Goal: Task Accomplishment & Management: Complete application form

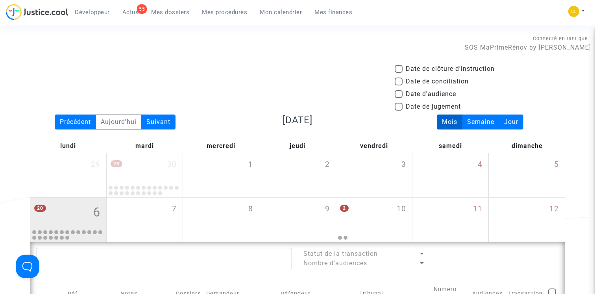
click at [422, 71] on span "Date de clôture d'instruction" at bounding box center [449, 68] width 89 height 9
click at [398, 73] on input "Date de clôture d'instruction" at bounding box center [398, 73] width 0 height 0
checkbox input "true"
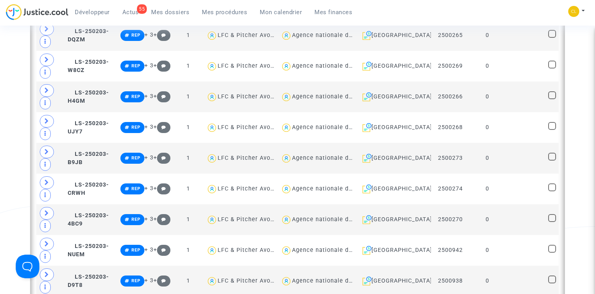
scroll to position [53, 0]
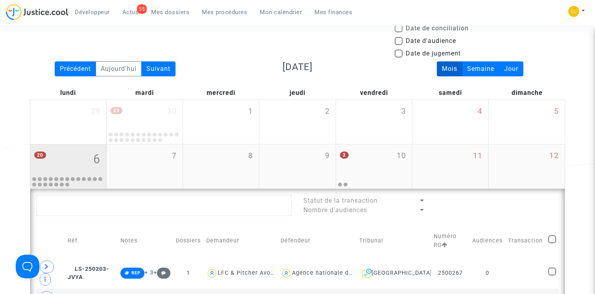
click at [89, 161] on div "20 6" at bounding box center [68, 159] width 76 height 31
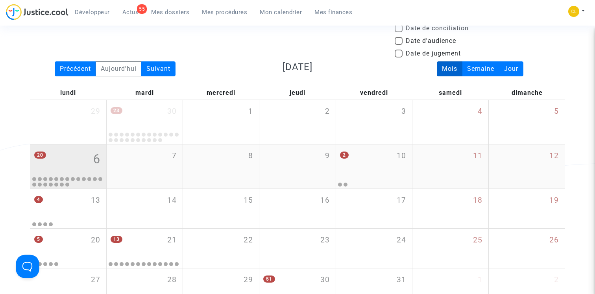
click at [80, 161] on div "20 6" at bounding box center [68, 159] width 76 height 31
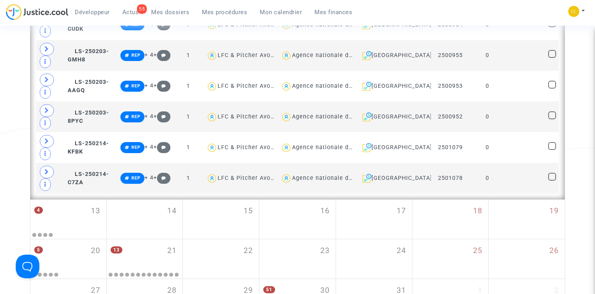
scroll to position [810, 0]
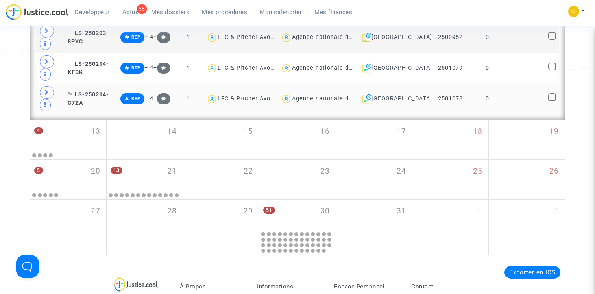
click at [104, 95] on span "LS-250214-C7ZA" at bounding box center [88, 98] width 41 height 15
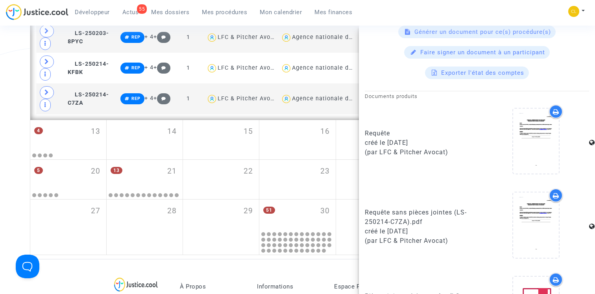
scroll to position [326, 0]
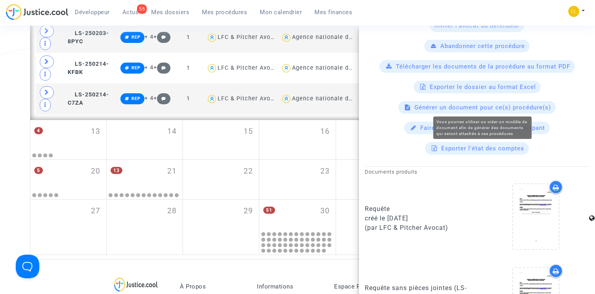
click at [481, 107] on span "Générer un document pour ce(s) procédure(s)" at bounding box center [482, 107] width 136 height 7
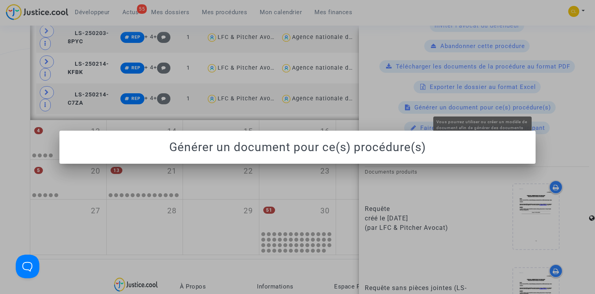
scroll to position [0, 0]
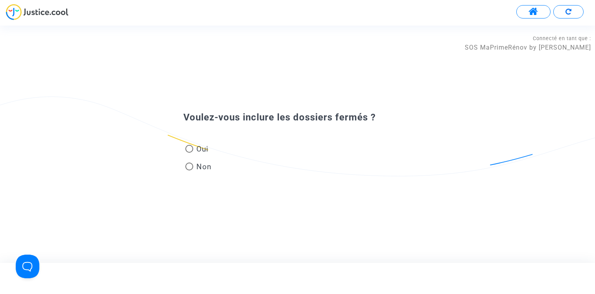
click at [205, 152] on span "Oui" at bounding box center [200, 149] width 15 height 11
click at [189, 153] on input "Oui" at bounding box center [189, 153] width 0 height 0
radio input "true"
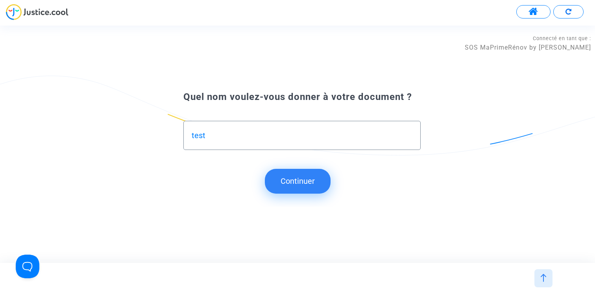
type input "test"
click at [297, 175] on button "Continuer" at bounding box center [298, 181] width 66 height 24
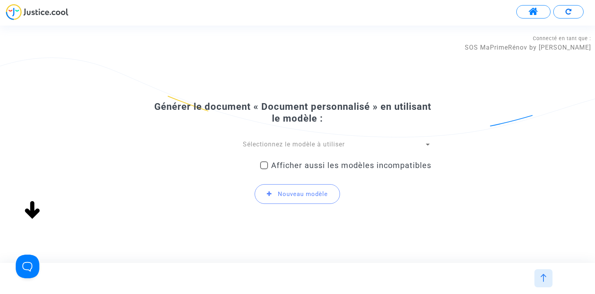
click at [278, 144] on span "Sélectionnez le modèle à utiliser" at bounding box center [294, 143] width 102 height 7
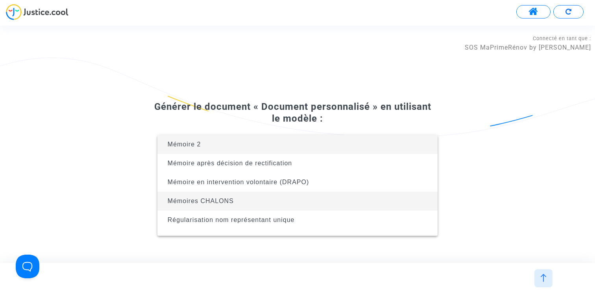
scroll to position [13, 0]
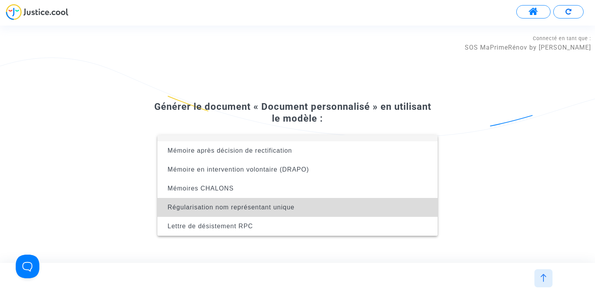
click at [270, 206] on span "Régularisation nom représentant unique" at bounding box center [231, 207] width 127 height 7
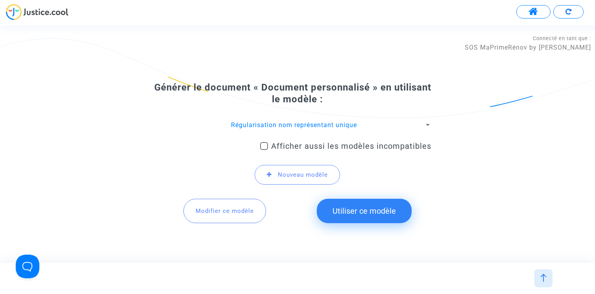
click at [233, 210] on span "Modifier ce modèle" at bounding box center [224, 210] width 58 height 7
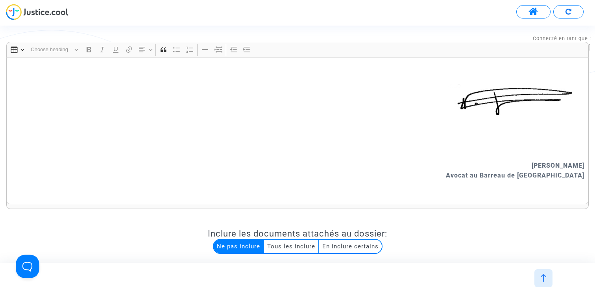
scroll to position [358, 0]
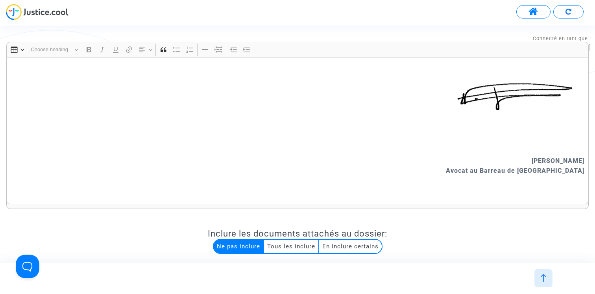
click at [540, 274] on img at bounding box center [543, 278] width 8 height 8
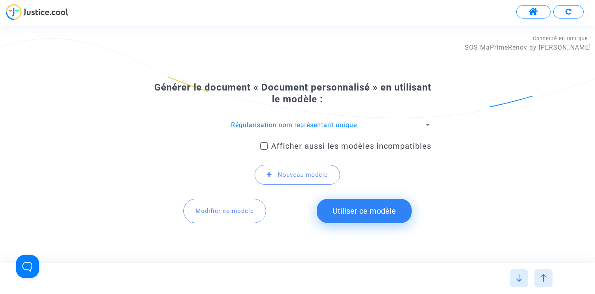
click at [295, 127] on span "Régularisation nom représentant unique" at bounding box center [294, 124] width 126 height 7
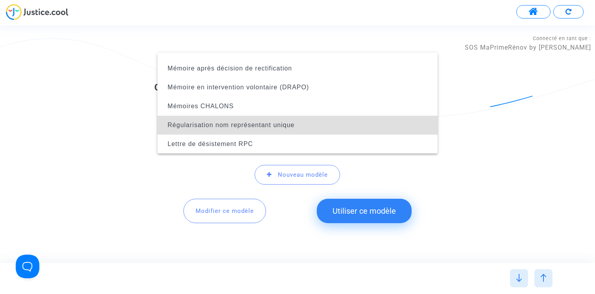
scroll to position [0, 0]
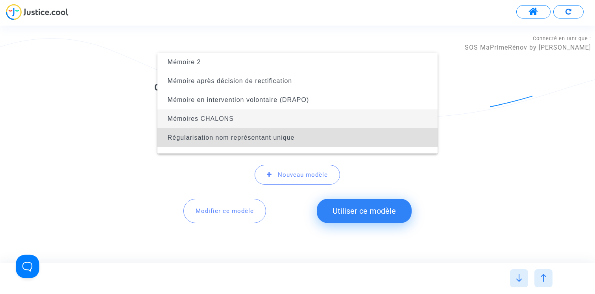
click at [301, 120] on span "Mémoires CHALONS" at bounding box center [297, 118] width 267 height 19
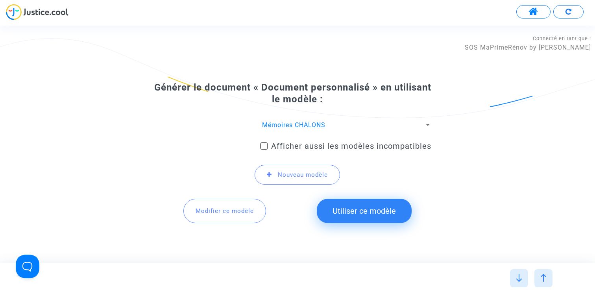
click at [225, 211] on span "Modifier ce modèle" at bounding box center [224, 210] width 58 height 7
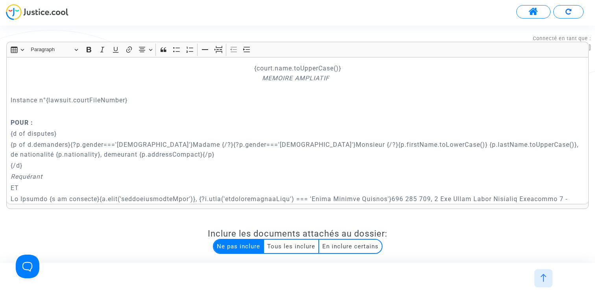
click at [244, 125] on p "POUR :" at bounding box center [298, 123] width 574 height 10
drag, startPoint x: 139, startPoint y: 101, endPoint x: 47, endPoint y: 101, distance: 92.4
click at [47, 101] on p "Instance n°{lawsuit.courtFileNumber}" at bounding box center [298, 100] width 574 height 10
copy p "{lawsuit.courtFileNumber}"
click at [156, 99] on p "Instance n°{lawsuit.courtFileNumber}" at bounding box center [298, 100] width 574 height 10
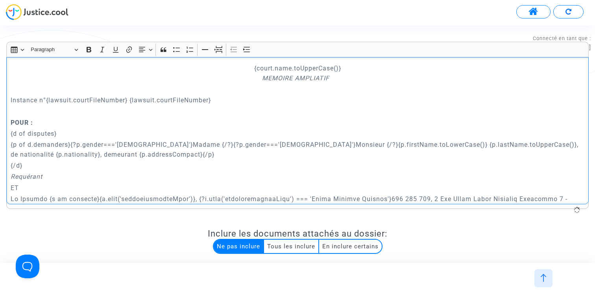
click at [190, 99] on p "Instance n°{lawsuit.courtFileNumber} {lawsuit.courtFileNumber}" at bounding box center [298, 100] width 574 height 10
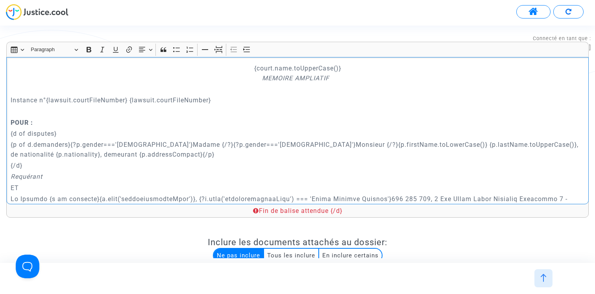
click at [190, 99] on p "Instance n°{lawsuit.courtFileNumber} {lawsuit.courtFileNumber}" at bounding box center [298, 100] width 574 height 10
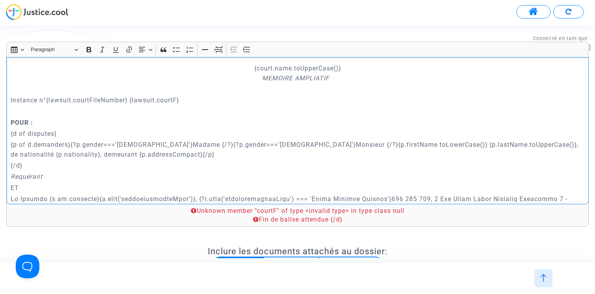
drag, startPoint x: 131, startPoint y: 100, endPoint x: 255, endPoint y: 100, distance: 124.3
click at [255, 100] on p "Instance n°{lawsuit.courtFileNumber} {lawsuit.courtF}" at bounding box center [298, 100] width 574 height 10
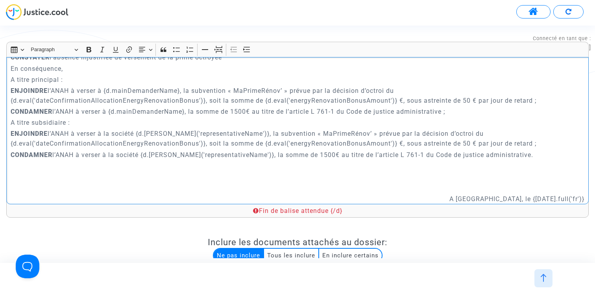
scroll to position [654, 0]
click at [109, 169] on p "Rich Text Editor, main" at bounding box center [298, 165] width 574 height 10
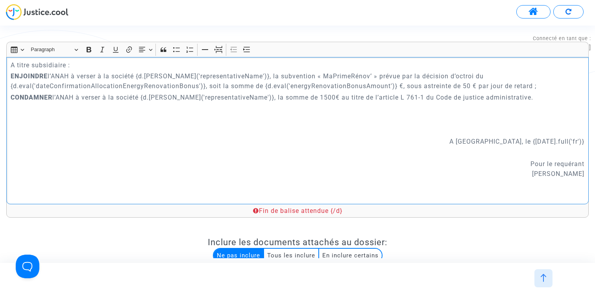
scroll to position [713, 0]
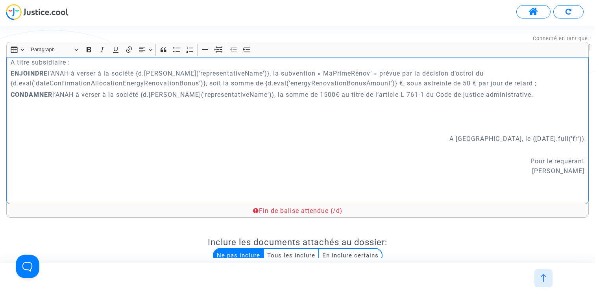
click at [35, 116] on p "Rich Text Editor, main" at bounding box center [298, 117] width 574 height 10
click at [11, 119] on p "Rich Text Editor, main" at bounding box center [298, 117] width 574 height 10
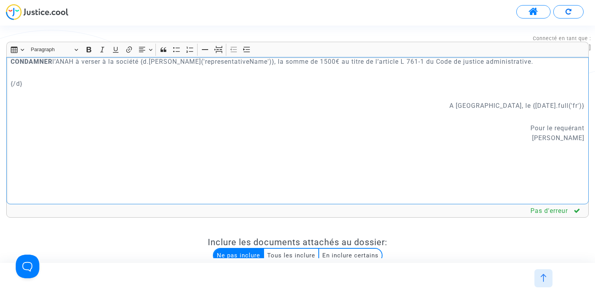
scroll to position [165, 0]
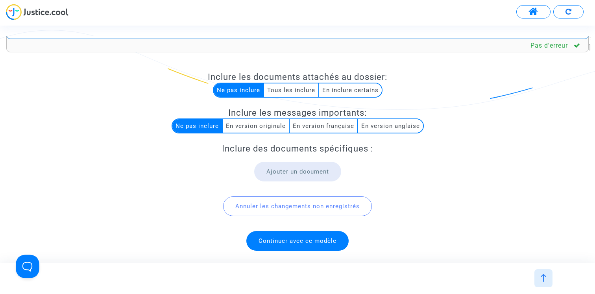
click at [287, 247] on span "Continuer avec ce modèle" at bounding box center [297, 241] width 102 height 20
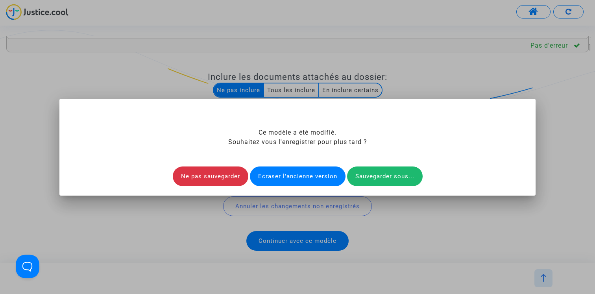
click at [304, 175] on div "Ecraser l'ancienne version" at bounding box center [298, 176] width 96 height 20
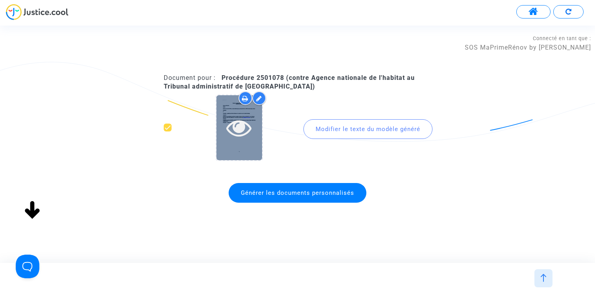
click at [238, 133] on icon at bounding box center [239, 127] width 26 height 25
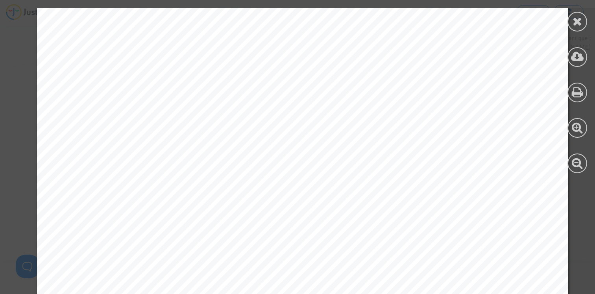
scroll to position [58, 0]
click at [575, 22] on icon at bounding box center [577, 21] width 10 height 12
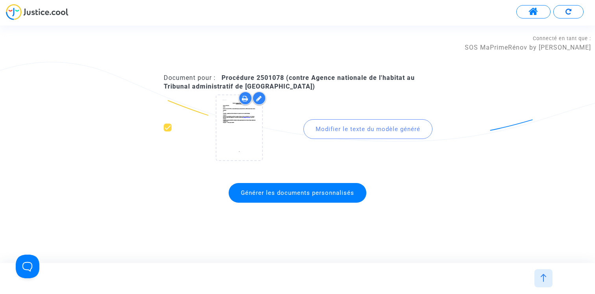
click at [544, 282] on div at bounding box center [543, 278] width 18 height 18
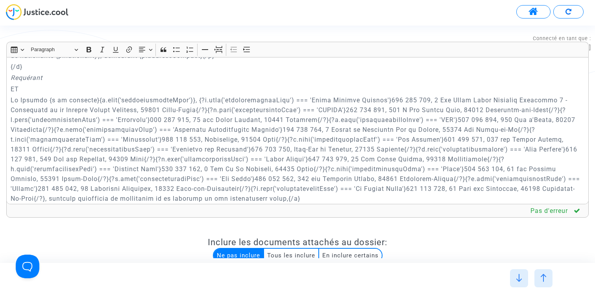
scroll to position [97, 0]
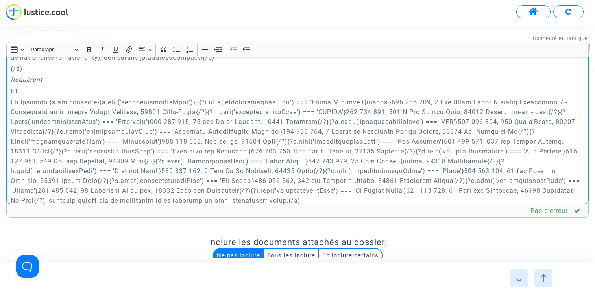
drag, startPoint x: 92, startPoint y: 101, endPoint x: 288, endPoint y: 104, distance: 195.9
click at [288, 104] on p "Rich Text Editor, main" at bounding box center [298, 151] width 574 height 108
click at [105, 110] on p "Rich Text Editor, main" at bounding box center [298, 151] width 574 height 108
drag, startPoint x: 92, startPoint y: 101, endPoint x: 213, endPoint y: 109, distance: 120.7
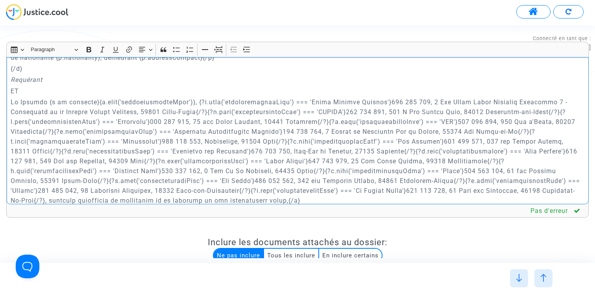
click at [213, 109] on p "Rich Text Editor, main" at bounding box center [298, 151] width 574 height 108
copy p "{d.eval('representativeName')}, {?d.eval('representativeName') === 'Helio Finan…"
click at [116, 98] on p "Rich Text Editor, main" at bounding box center [298, 151] width 574 height 108
click at [91, 102] on p "Rich Text Editor, main" at bounding box center [298, 151] width 574 height 108
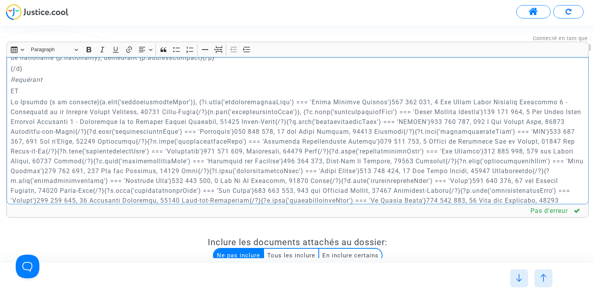
drag, startPoint x: 374, startPoint y: 101, endPoint x: 305, endPoint y: 101, distance: 69.6
click at [305, 101] on p "Rich Text Editor, main" at bounding box center [298, 156] width 574 height 118
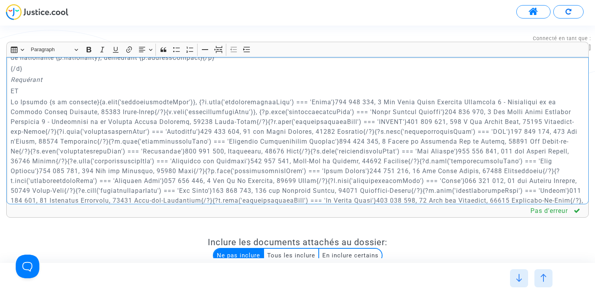
drag, startPoint x: 326, startPoint y: 101, endPoint x: 144, endPoint y: 108, distance: 182.6
click at [144, 108] on p "Rich Text Editor, main" at bounding box center [298, 156] width 574 height 118
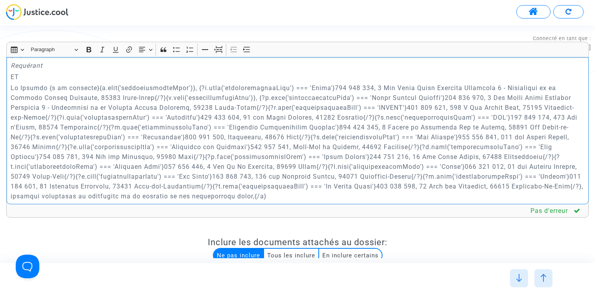
scroll to position [112, 0]
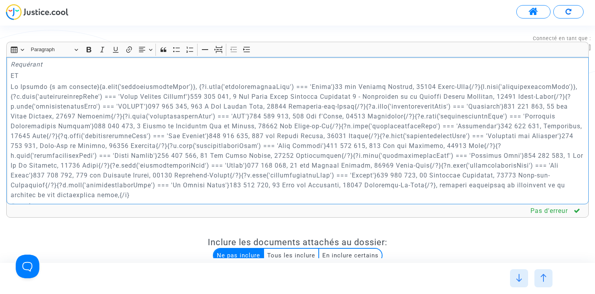
click at [243, 86] on p "Rich Text Editor, main" at bounding box center [298, 141] width 574 height 118
drag, startPoint x: 101, startPoint y: 86, endPoint x: 185, endPoint y: 83, distance: 84.2
click at [185, 83] on p "Rich Text Editor, main" at bounding box center [298, 141] width 574 height 118
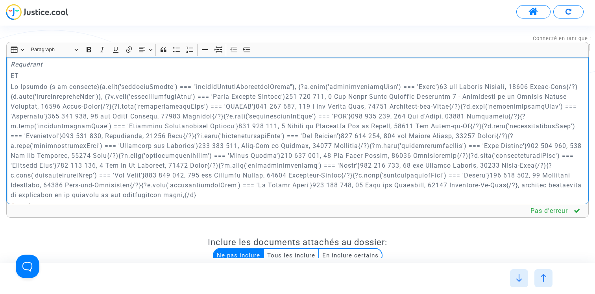
drag, startPoint x: 436, startPoint y: 86, endPoint x: 296, endPoint y: 85, distance: 140.4
click at [296, 85] on p "Rich Text Editor, main" at bounding box center [298, 141] width 574 height 118
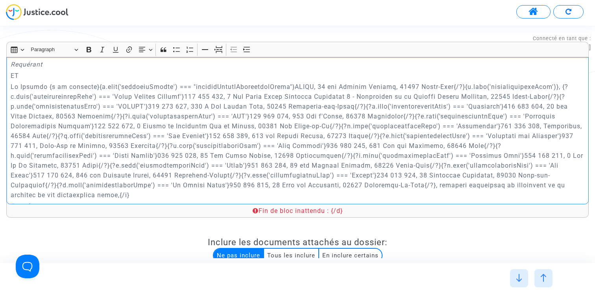
click at [93, 85] on p "Rich Text Editor, main" at bounding box center [298, 141] width 574 height 118
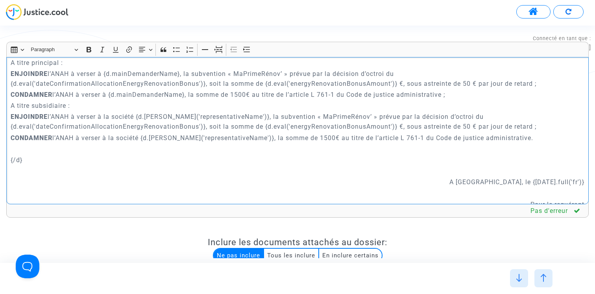
scroll to position [687, 0]
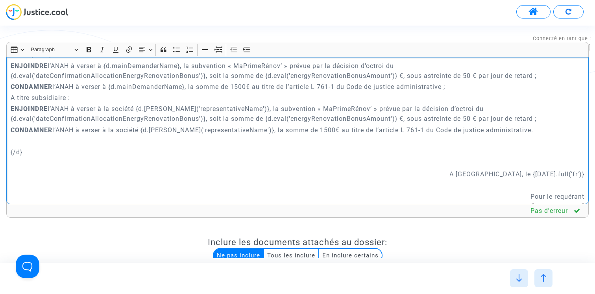
click at [406, 112] on p "ENJOINDRE l’ANAH à verser à la société {d.eval('representativeName')}, la subve…" at bounding box center [298, 114] width 574 height 20
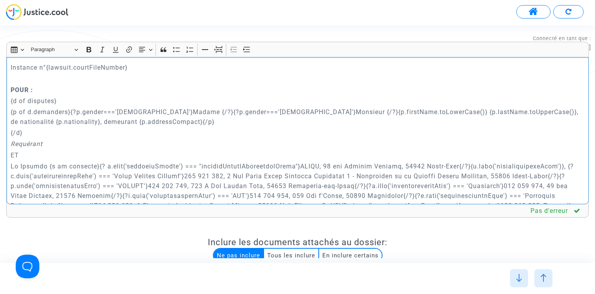
scroll to position [46, 0]
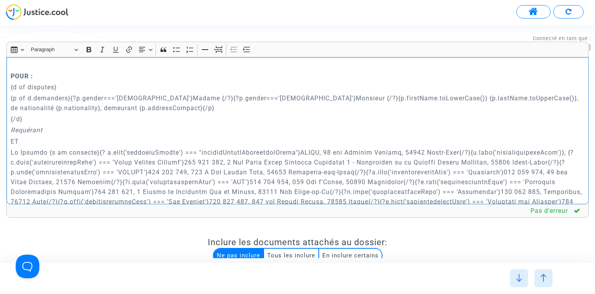
drag, startPoint x: 92, startPoint y: 151, endPoint x: 323, endPoint y: 151, distance: 230.9
click at [323, 151] on p "Rich Text Editor, main" at bounding box center [298, 206] width 574 height 118
copy p "{? d.eval('categoryEnergy') === "paymentEnergyRenovationBonus"}DRAPO"
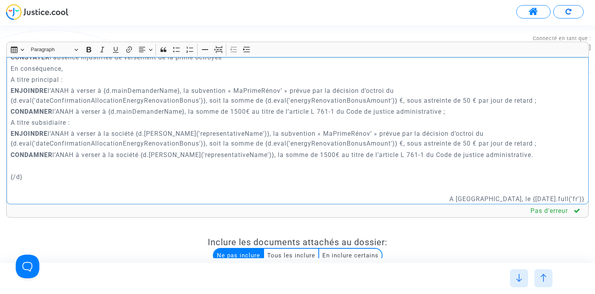
scroll to position [643, 0]
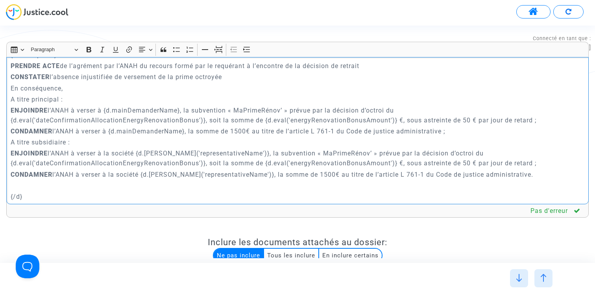
click at [140, 152] on p "ENJOINDRE l’ANAH à verser à la société {d.eval('representativeName')}, la subve…" at bounding box center [298, 158] width 574 height 20
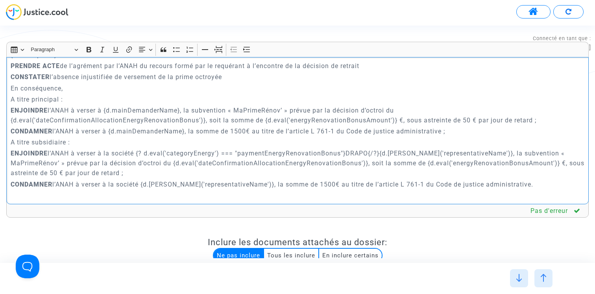
click at [140, 152] on p "ENJOINDRE l’ANAH à verser à la société {? d.eval('categoryEnergy') === "payment…" at bounding box center [298, 162] width 574 height 29
copy p "{? d.eval('categoryEnergy') === "paymentEnergyRenovationBonus"}DRAPO{/?}"
click at [144, 184] on p "CONDAMNER l’ANAH à verser à la société {d.eval('representativeName')}, la somme…" at bounding box center [298, 184] width 574 height 10
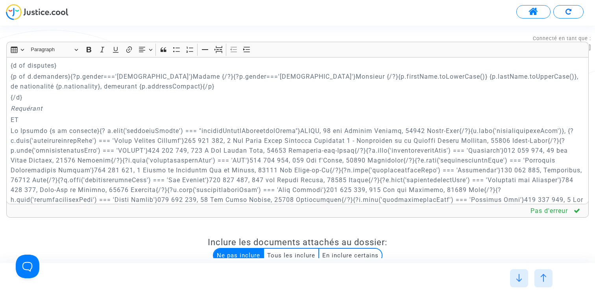
scroll to position [165, 0]
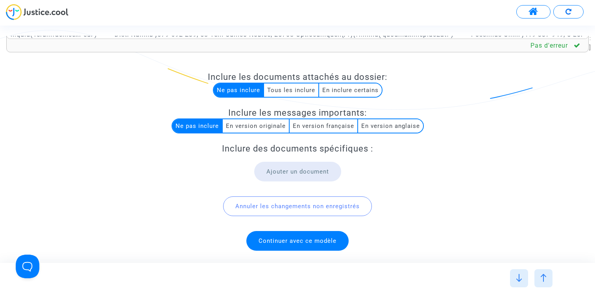
click at [299, 236] on span "Continuer avec ce modèle" at bounding box center [297, 241] width 102 height 20
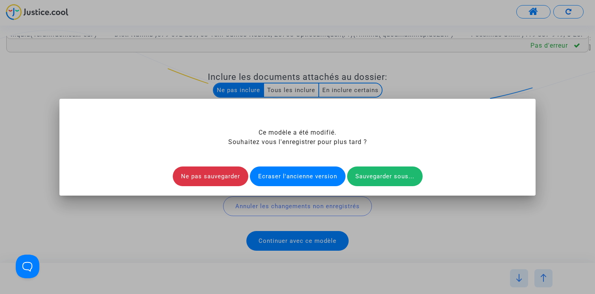
click at [300, 172] on div "Ecraser l'ancienne version" at bounding box center [298, 176] width 96 height 20
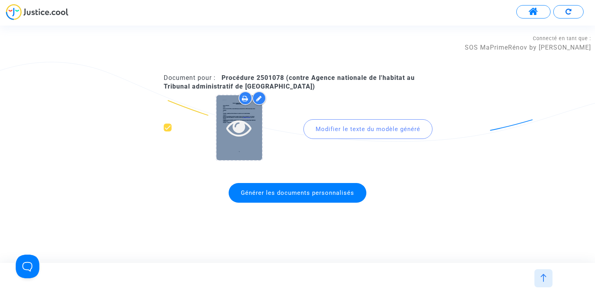
click at [238, 129] on icon at bounding box center [239, 127] width 26 height 25
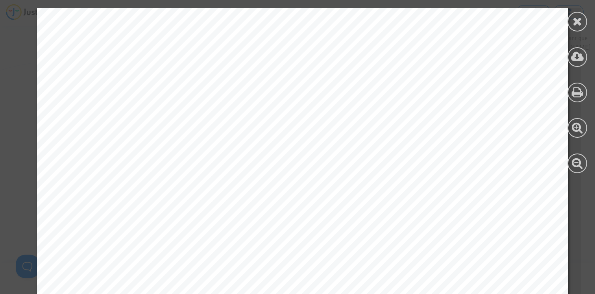
scroll to position [1577, 0]
click at [577, 26] on icon at bounding box center [577, 21] width 10 height 12
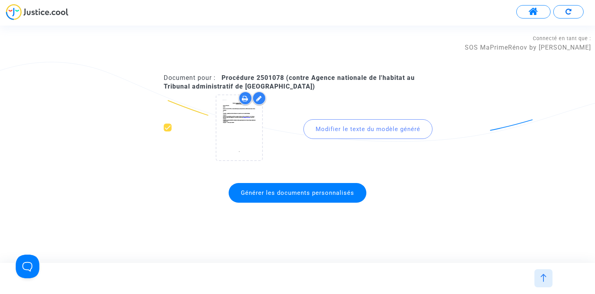
click at [521, 14] on button at bounding box center [533, 11] width 34 height 13
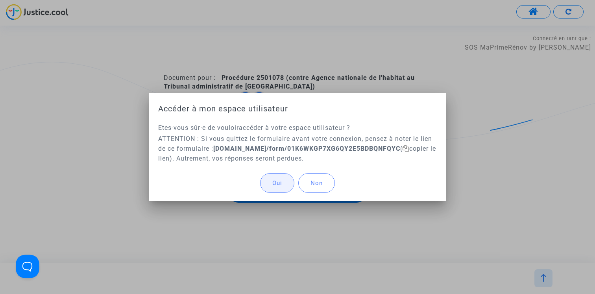
click at [275, 183] on span "Oui" at bounding box center [277, 182] width 10 height 7
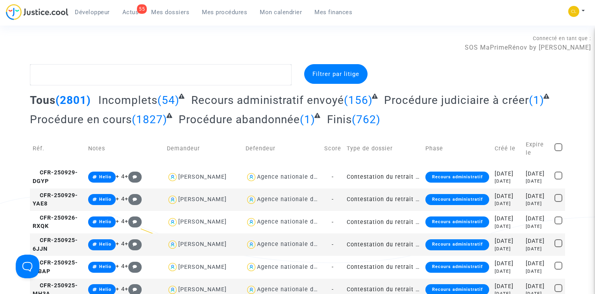
click at [275, 11] on span "Mon calendrier" at bounding box center [281, 12] width 42 height 7
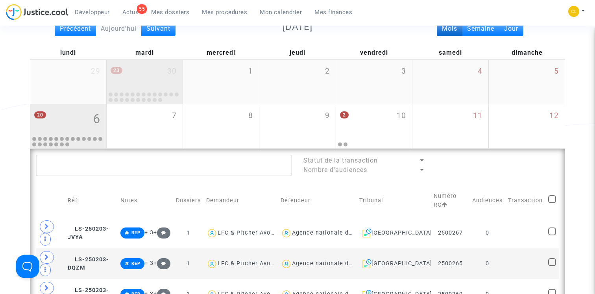
scroll to position [164, 0]
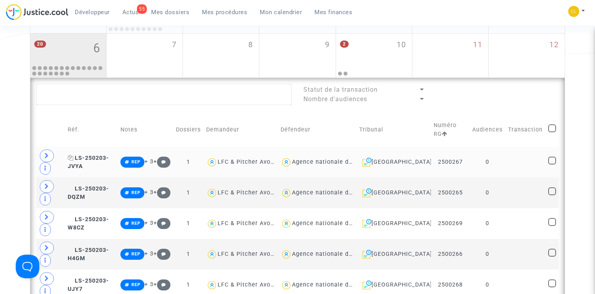
click at [94, 160] on span "LS-250203-JVYA" at bounding box center [88, 162] width 41 height 15
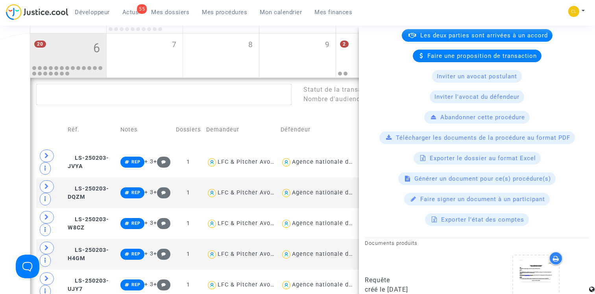
scroll to position [262, 0]
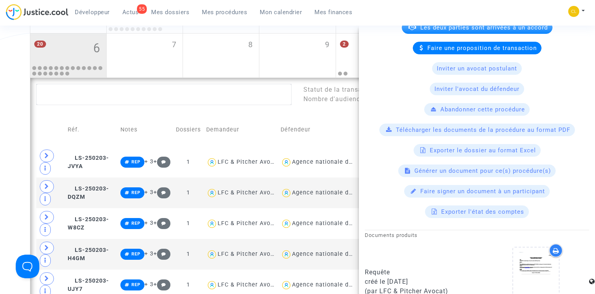
click at [488, 174] on div "Générer un document pour ce(s) procédure(s)" at bounding box center [476, 170] width 157 height 13
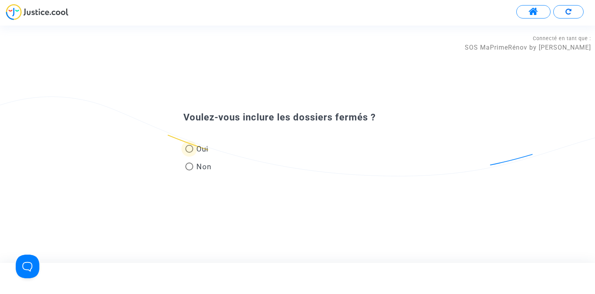
click at [196, 150] on span "Oui" at bounding box center [200, 149] width 15 height 11
click at [189, 153] on input "Oui" at bounding box center [189, 153] width 0 height 0
radio input "true"
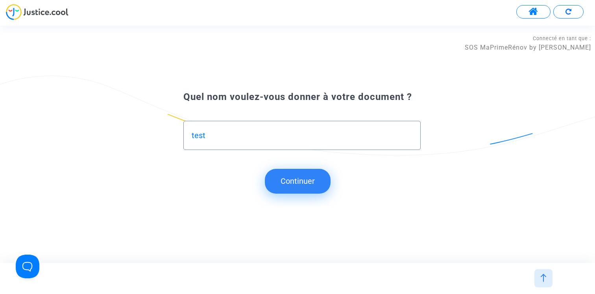
type input "test"
click at [308, 193] on button "Continuer" at bounding box center [298, 181] width 66 height 24
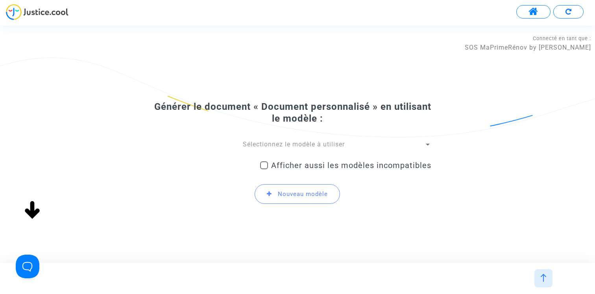
click at [279, 143] on span "Sélectionnez le modèle à utiliser" at bounding box center [294, 143] width 102 height 7
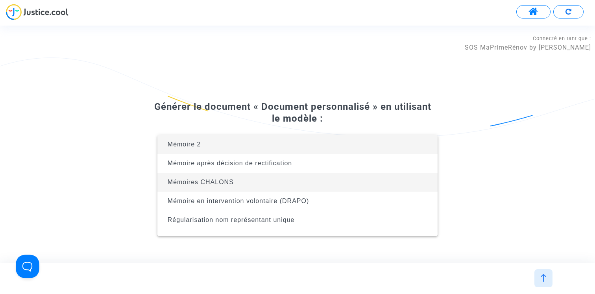
click at [267, 182] on span "Mémoires CHALONS" at bounding box center [297, 182] width 267 height 19
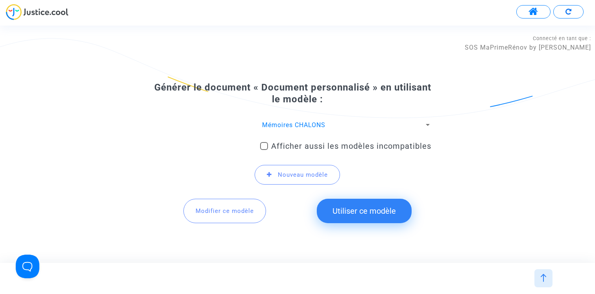
click at [223, 213] on span "Modifier ce modèle" at bounding box center [224, 210] width 58 height 7
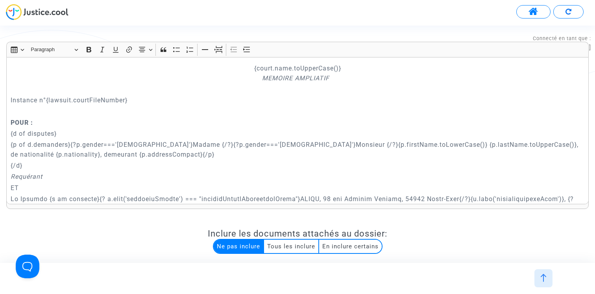
click at [543, 277] on img at bounding box center [543, 278] width 8 height 8
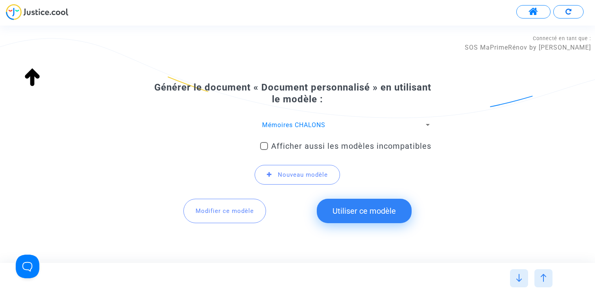
click at [357, 208] on button "Utiliser ce modèle" at bounding box center [364, 211] width 95 height 24
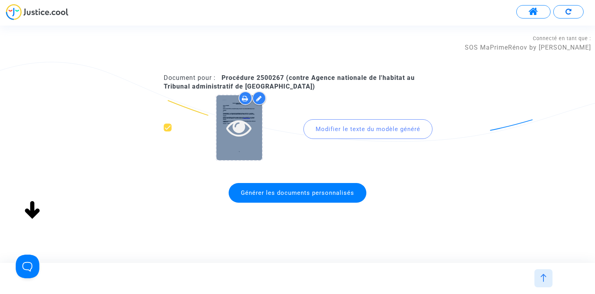
click at [243, 132] on icon at bounding box center [239, 127] width 26 height 25
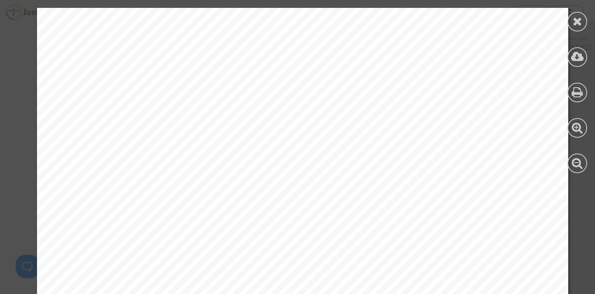
drag, startPoint x: 373, startPoint y: 207, endPoint x: 426, endPoint y: 207, distance: 52.3
click at [426, 207] on span "La Société DRAPO, 11 rue Charles Schmidt, 93400 Saint-OuenDrapo, 519 027 163, 1…" at bounding box center [340, 205] width 523 height 9
click at [577, 20] on icon at bounding box center [577, 21] width 10 height 12
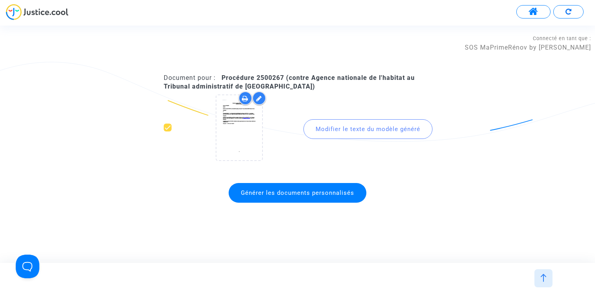
click at [542, 274] on img at bounding box center [543, 278] width 8 height 8
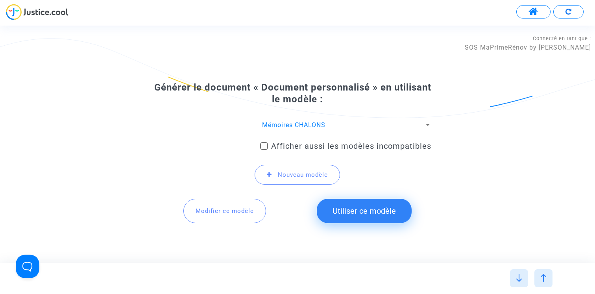
click at [216, 219] on button "Modifier ce modèle" at bounding box center [224, 211] width 83 height 24
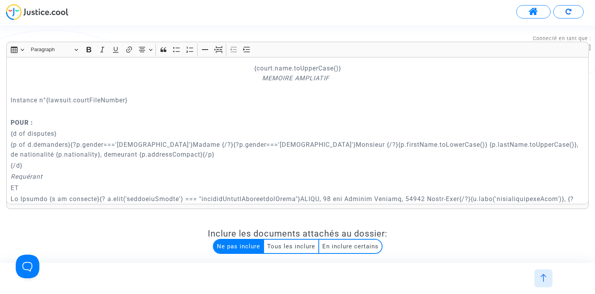
click at [209, 151] on p "{p of d.demanders}{?p.gender==='female'}Madame {/?}{?p.gender==='male'}Monsieur…" at bounding box center [298, 150] width 574 height 20
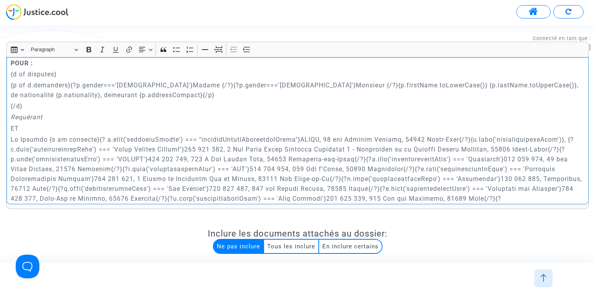
scroll to position [60, 0]
click at [92, 137] on p "Rich Text Editor, main" at bounding box center [298, 193] width 574 height 118
click at [472, 137] on p "Rich Text Editor, main" at bounding box center [298, 193] width 574 height 118
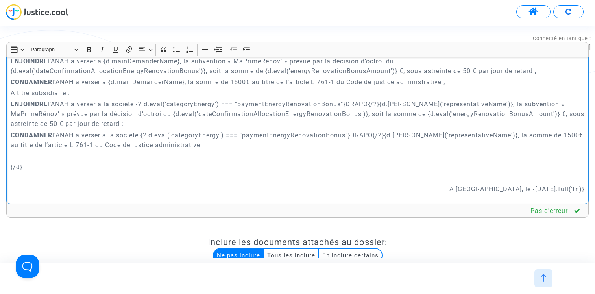
scroll to position [656, 0]
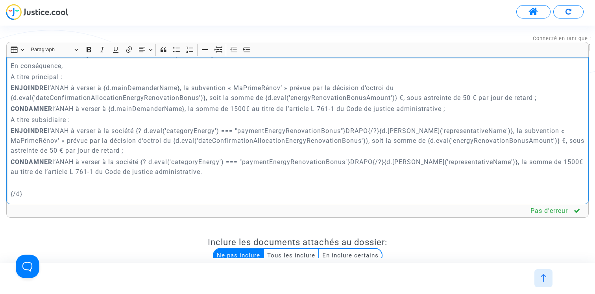
drag, startPoint x: 388, startPoint y: 161, endPoint x: 144, endPoint y: 159, distance: 243.8
click at [144, 159] on p "CONDAMNER l’ANAH à verser à la société {? d.eval('categoryEnergy') === "payment…" at bounding box center [298, 167] width 574 height 20
click at [380, 130] on p "ENJOINDRE l’ANAH à verser à la société {? d.eval('categoryEnergy') === "payment…" at bounding box center [298, 140] width 574 height 29
drag, startPoint x: 383, startPoint y: 130, endPoint x: 140, endPoint y: 130, distance: 242.7
click at [140, 130] on p "ENJOINDRE l’ANAH à verser à la société {? d.eval('categoryEnergy') === "payment…" at bounding box center [298, 140] width 574 height 29
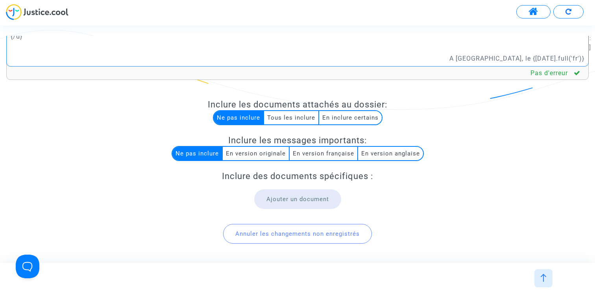
scroll to position [165, 0]
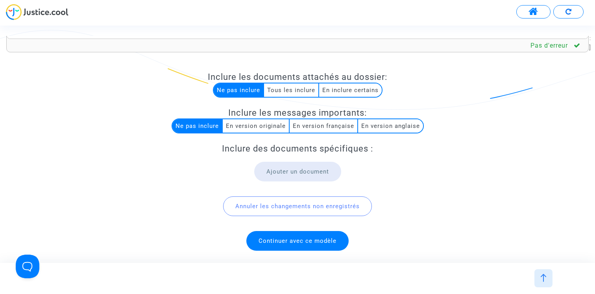
click at [309, 240] on span "Continuer avec ce modèle" at bounding box center [297, 240] width 78 height 7
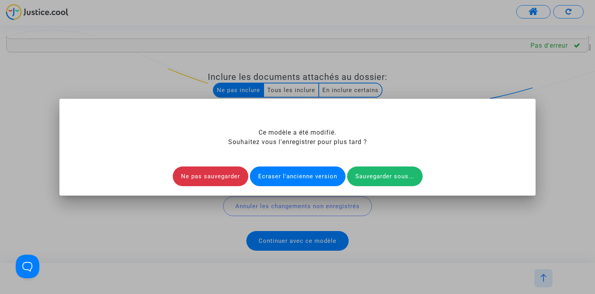
click at [309, 176] on div "Ecraser l'ancienne version" at bounding box center [298, 176] width 96 height 20
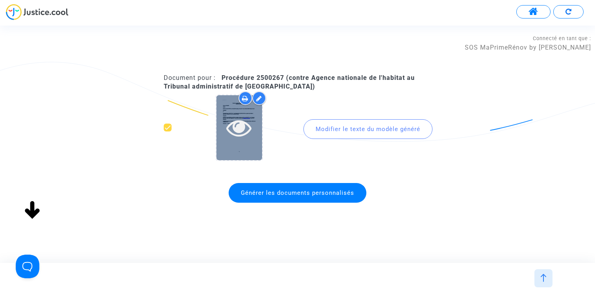
click at [234, 128] on icon at bounding box center [239, 127] width 26 height 25
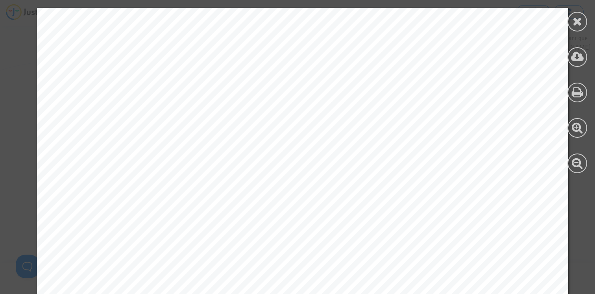
scroll to position [0, 0]
drag, startPoint x: 158, startPoint y: 206, endPoint x: 206, endPoint y: 205, distance: 48.8
click at [206, 205] on span "La Société Drapo, 519 027 163, 11 rue Charles Schmidt, 93400 Saint-Ouen, agissa…" at bounding box center [295, 205] width 433 height 9
copy span ", 519 027 1"
click at [579, 19] on icon at bounding box center [577, 21] width 10 height 12
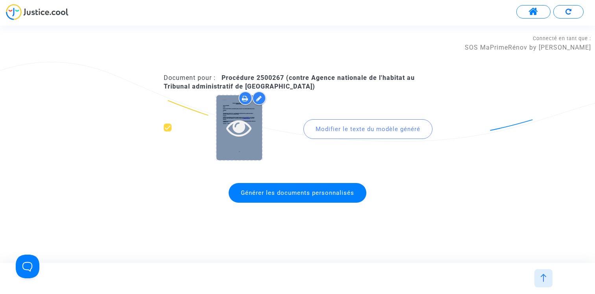
click at [239, 132] on icon at bounding box center [239, 127] width 26 height 25
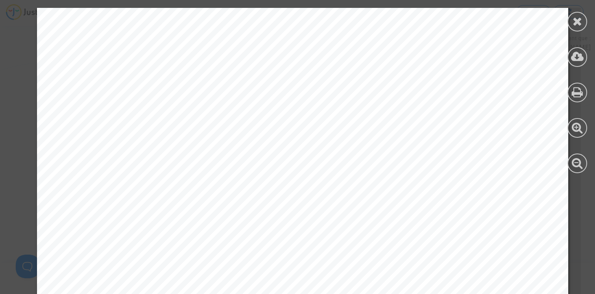
scroll to position [1671, 0]
click at [582, 23] on div at bounding box center [577, 22] width 20 height 20
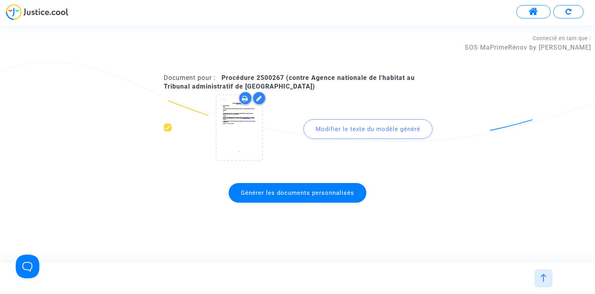
click at [535, 14] on span at bounding box center [533, 12] width 10 height 10
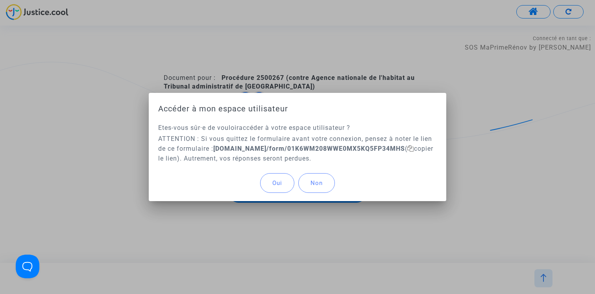
click at [287, 185] on button "Oui" at bounding box center [277, 183] width 34 height 20
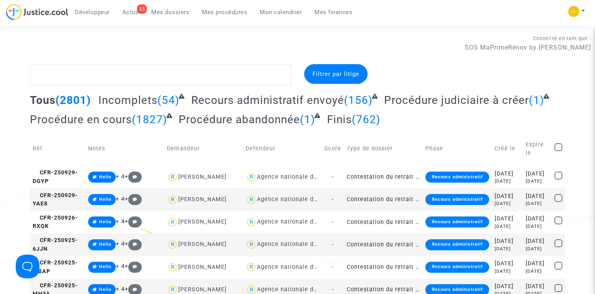
click at [222, 13] on span "Mes procédures" at bounding box center [224, 12] width 45 height 7
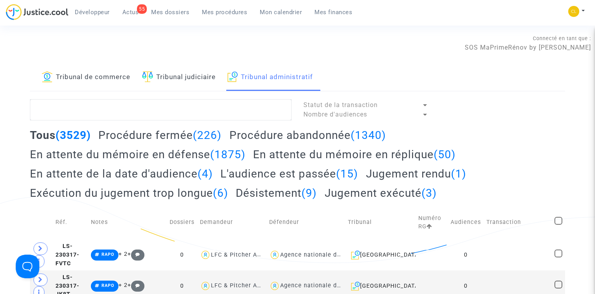
click at [162, 155] on h2 "En attente du mémoire en défense (1875)" at bounding box center [138, 154] width 216 height 14
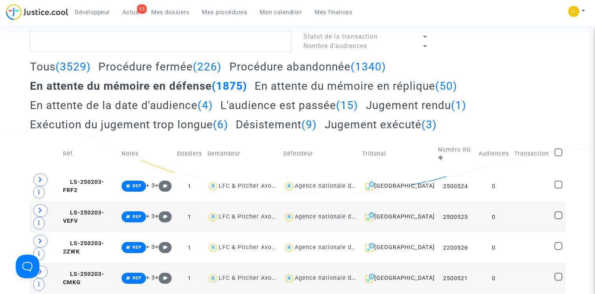
scroll to position [71, 0]
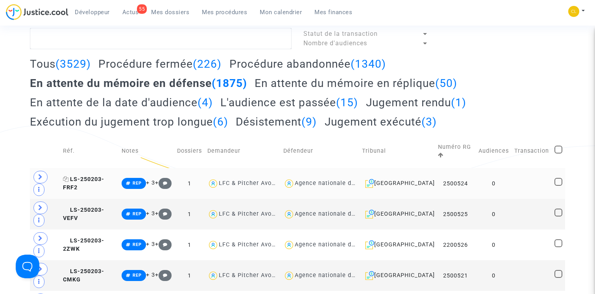
click at [96, 180] on span "LS-250203-FRF2" at bounding box center [83, 183] width 41 height 15
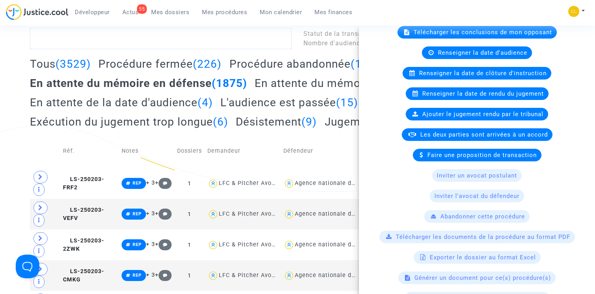
scroll to position [149, 0]
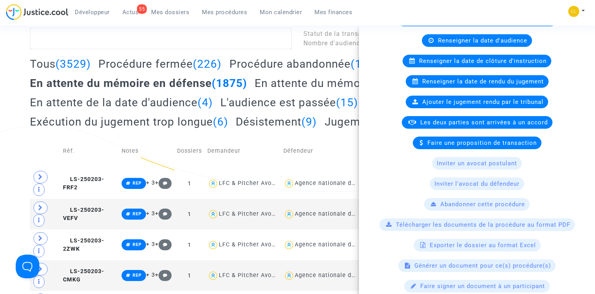
click at [276, 83] on h2 "En attente du mémoire en réplique (50)" at bounding box center [355, 83] width 203 height 14
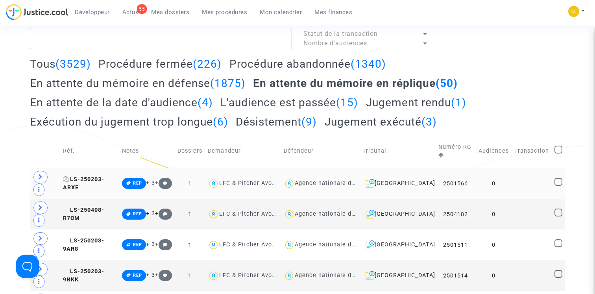
click at [104, 181] on span "LS-250203-ARXE" at bounding box center [83, 183] width 41 height 15
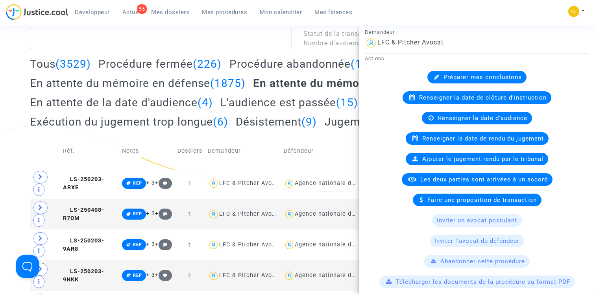
scroll to position [30, 0]
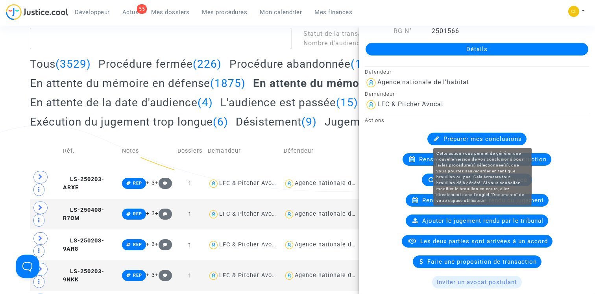
click at [481, 137] on span "Préparer mes conclusions" at bounding box center [482, 138] width 78 height 7
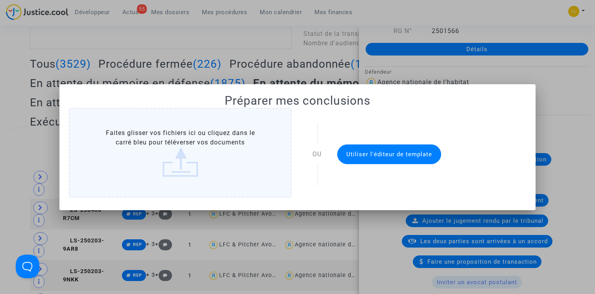
click at [372, 156] on span "Utiliser l'éditeur de template" at bounding box center [389, 154] width 86 height 7
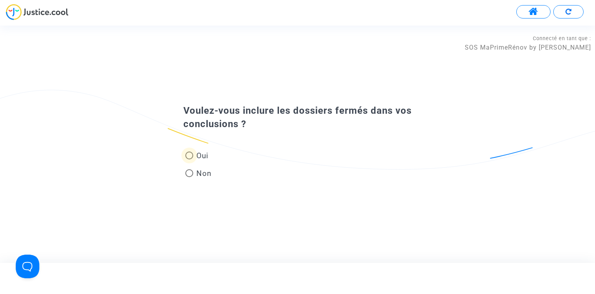
click at [205, 154] on span "Oui" at bounding box center [200, 155] width 15 height 11
click at [189, 159] on input "Oui" at bounding box center [189, 159] width 0 height 0
radio input "true"
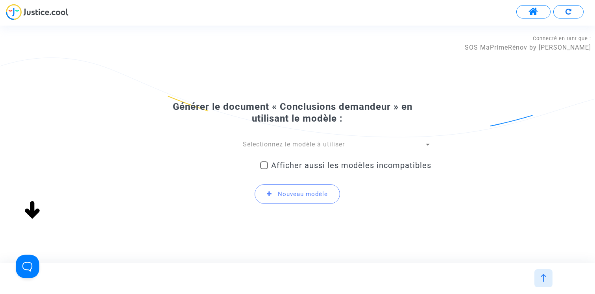
click at [273, 145] on span "Sélectionnez le modèle à utiliser" at bounding box center [294, 143] width 102 height 7
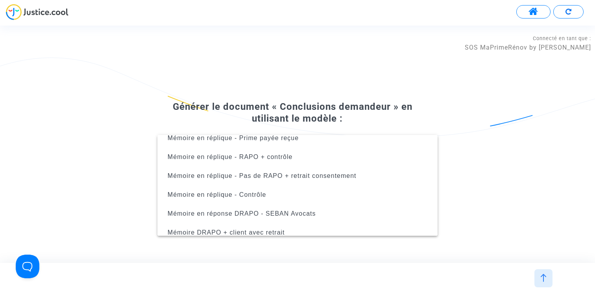
scroll to position [126, 0]
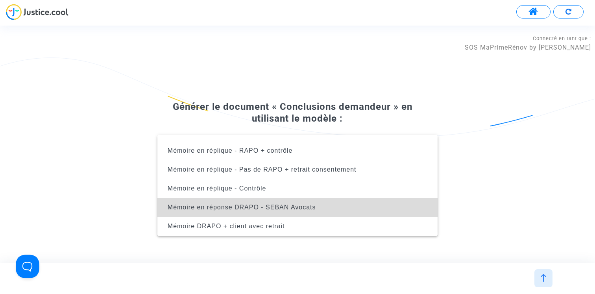
click at [267, 210] on span "Mémoire en réponse DRAPO - SEBAN Avocats" at bounding box center [242, 207] width 148 height 7
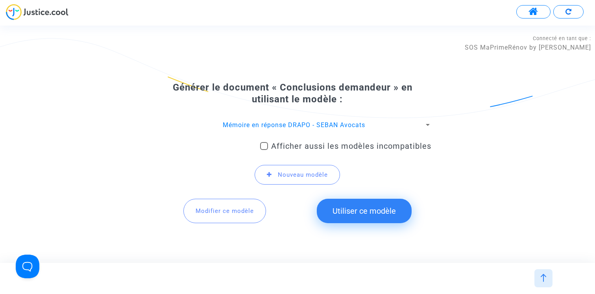
click at [225, 211] on span "Modifier ce modèle" at bounding box center [224, 210] width 58 height 7
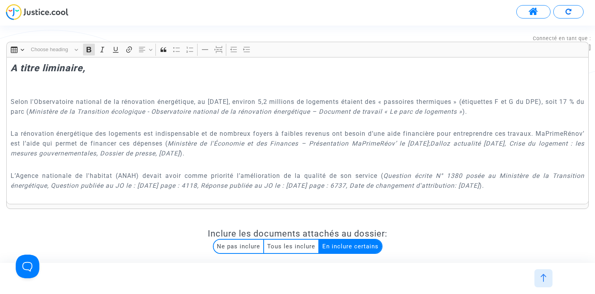
scroll to position [463, 0]
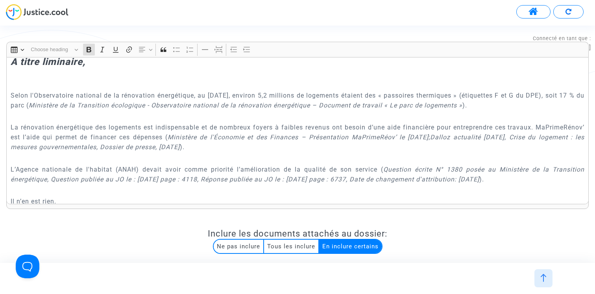
click at [544, 277] on img at bounding box center [543, 278] width 8 height 8
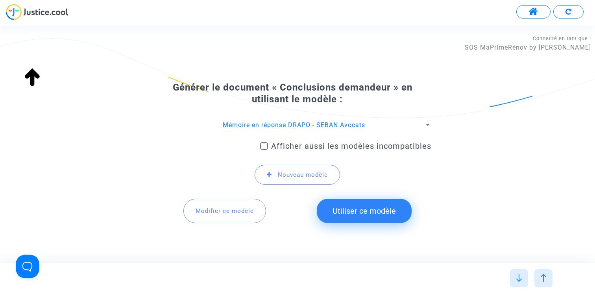
click at [532, 12] on span at bounding box center [533, 12] width 10 height 10
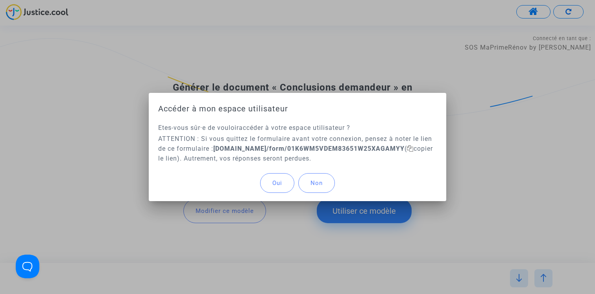
click at [279, 178] on button "Oui" at bounding box center [277, 183] width 34 height 20
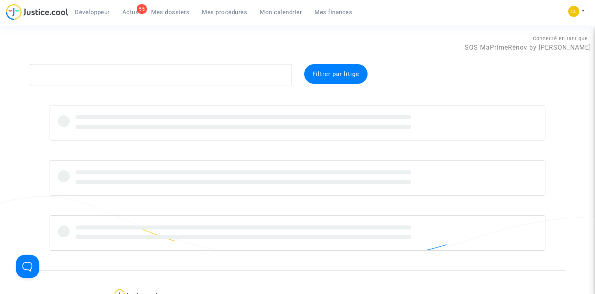
click at [221, 14] on span "Mes procédures" at bounding box center [224, 12] width 45 height 7
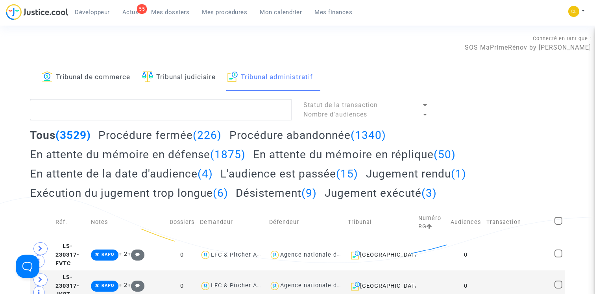
click at [170, 156] on h2 "En attente du mémoire en défense (1875)" at bounding box center [138, 154] width 216 height 14
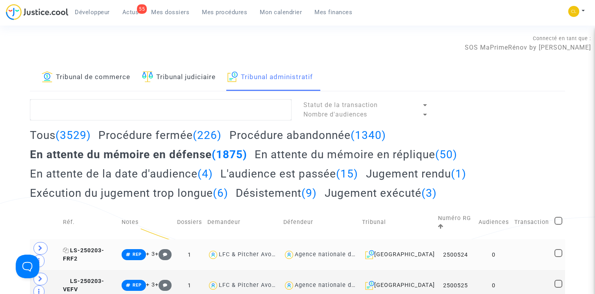
click at [91, 248] on span "LS-250203-FRF2" at bounding box center [83, 254] width 41 height 15
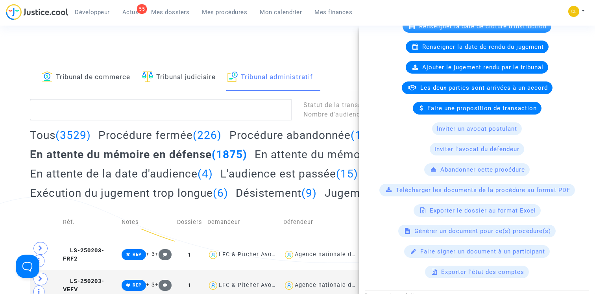
scroll to position [230, 0]
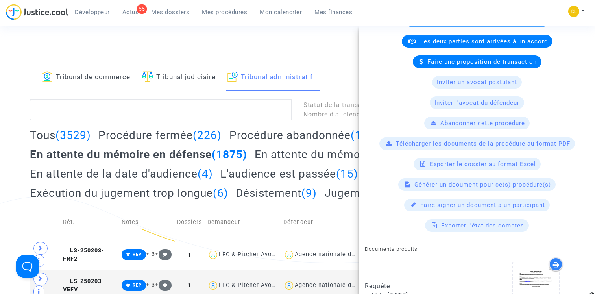
click at [492, 188] on div "Générer un document pour ce(s) procédure(s)" at bounding box center [476, 184] width 157 height 13
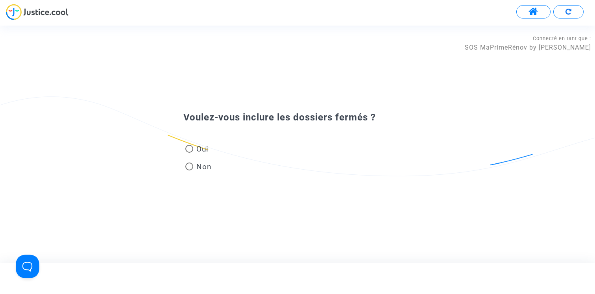
click at [196, 147] on span "Oui" at bounding box center [200, 149] width 15 height 11
click at [189, 153] on input "Oui" at bounding box center [189, 153] width 0 height 0
radio input "true"
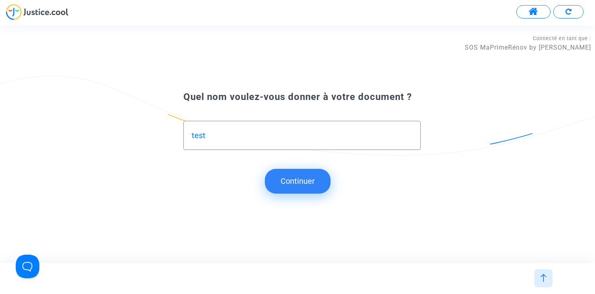
type input "test"
click at [312, 179] on button "Continuer" at bounding box center [298, 181] width 66 height 24
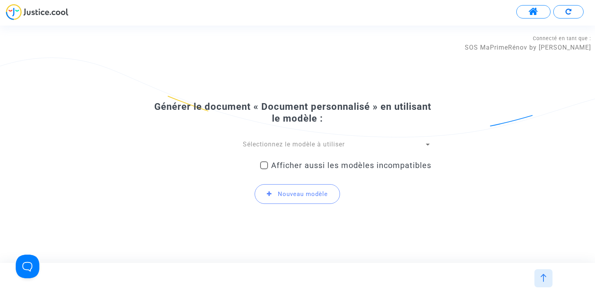
click at [269, 145] on span "Sélectionnez le modèle à utiliser" at bounding box center [294, 143] width 102 height 7
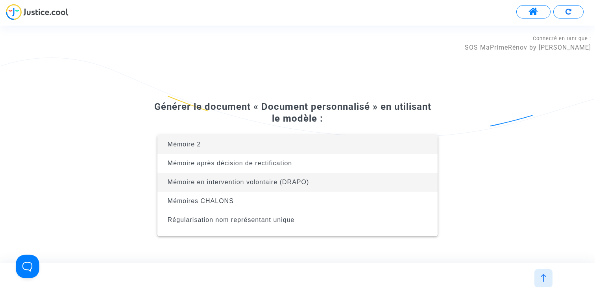
scroll to position [13, 0]
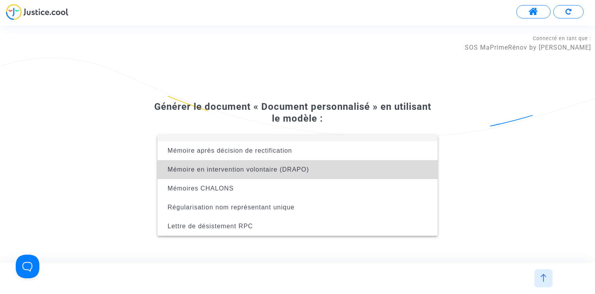
click at [278, 171] on span "Mémoire en intervention volontaire (DRAPO)" at bounding box center [238, 169] width 141 height 7
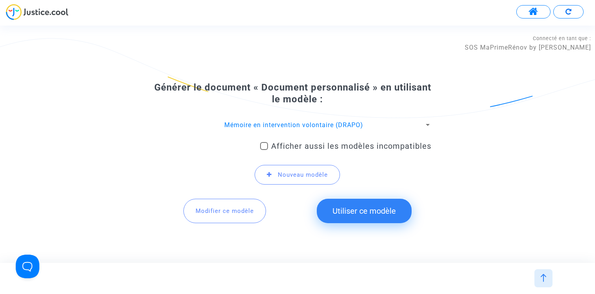
click at [222, 220] on button "Modifier ce modèle" at bounding box center [224, 211] width 83 height 24
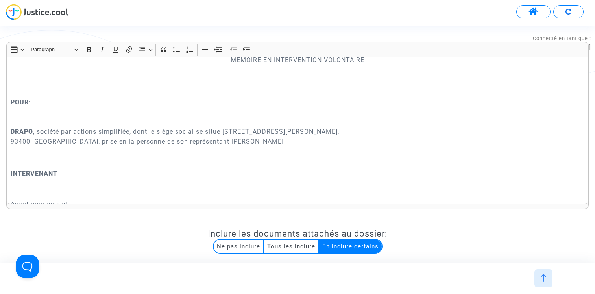
scroll to position [61, 0]
click at [538, 12] on span at bounding box center [533, 12] width 10 height 10
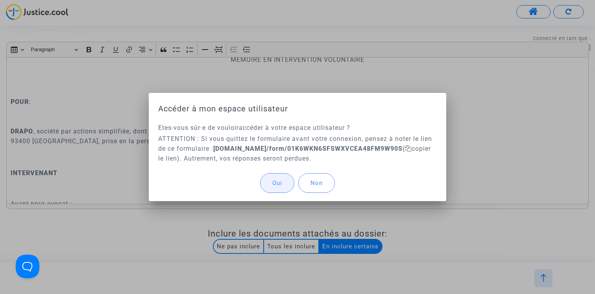
click at [282, 177] on button "Oui" at bounding box center [277, 183] width 34 height 20
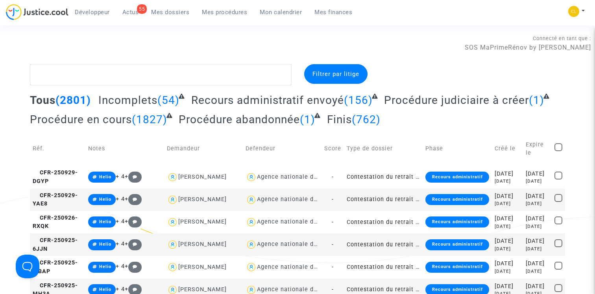
click at [173, 10] on span "Mes dossiers" at bounding box center [170, 12] width 38 height 7
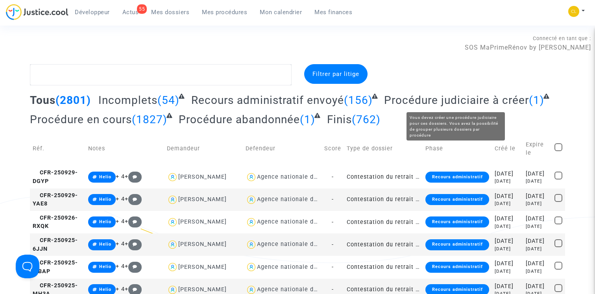
click at [443, 101] on span "Procédure judiciaire à créer" at bounding box center [456, 100] width 145 height 13
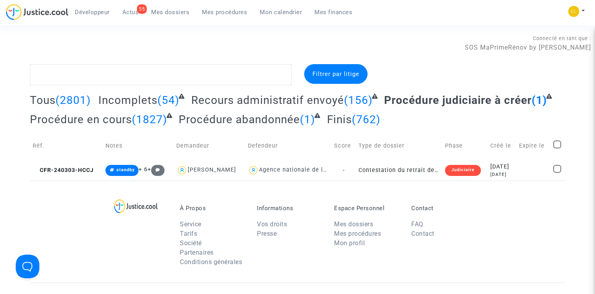
click at [66, 170] on span "CFR-240303-HCCJ" at bounding box center [63, 170] width 61 height 7
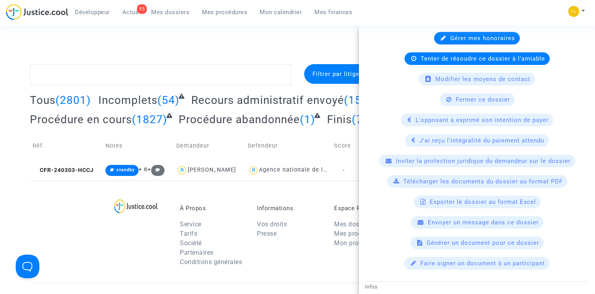
scroll to position [424, 0]
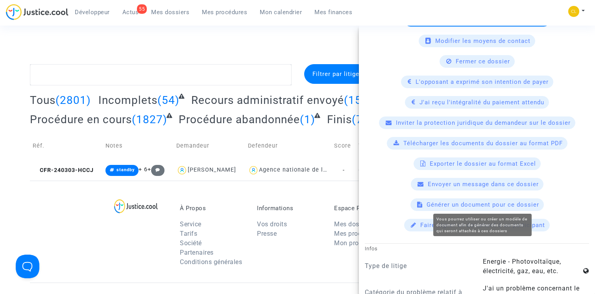
click at [472, 205] on span "Générer un document pour ce dossier" at bounding box center [482, 204] width 112 height 7
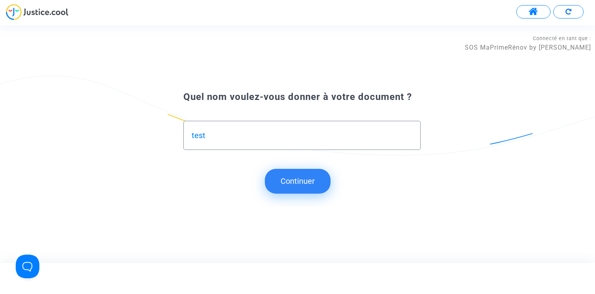
type input "test"
click at [286, 168] on div "Quel nom voulez-vous donner à votre document ? test Continuer" at bounding box center [297, 143] width 595 height 125
click at [288, 174] on button "Continuer" at bounding box center [298, 181] width 66 height 24
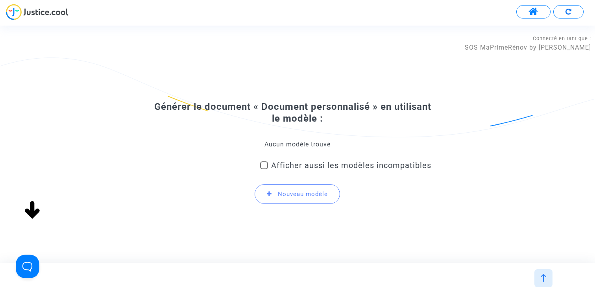
click at [295, 143] on div "Aucun modèle trouvé" at bounding box center [297, 144] width 267 height 9
click at [287, 170] on span "Afficher aussi les modèles incompatibles" at bounding box center [351, 164] width 160 height 9
click at [264, 170] on input "Afficher aussi les modèles incompatibles" at bounding box center [264, 169] width 0 height 0
checkbox input "true"
click at [281, 142] on span "Sélectionnez le modèle à utiliser" at bounding box center [294, 143] width 102 height 7
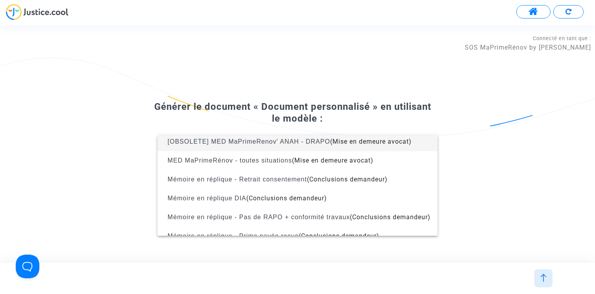
scroll to position [75, 0]
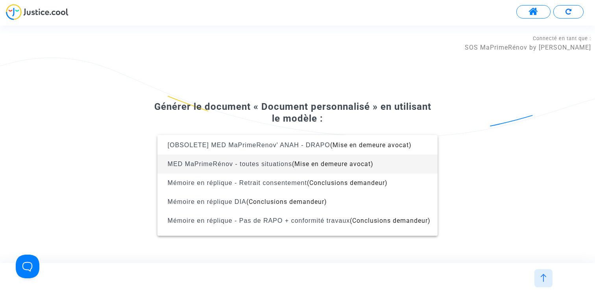
click at [275, 166] on span "MED MaPrimeRénov - toutes situations" at bounding box center [230, 163] width 124 height 7
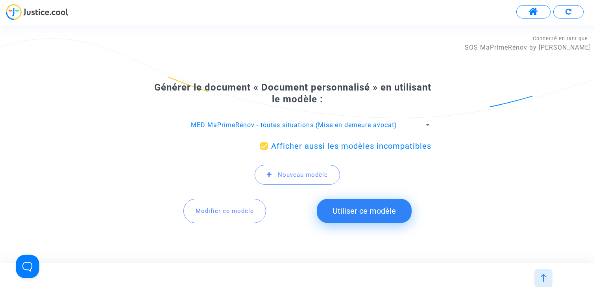
click at [223, 216] on button "Modifier ce modèle" at bounding box center [224, 211] width 83 height 24
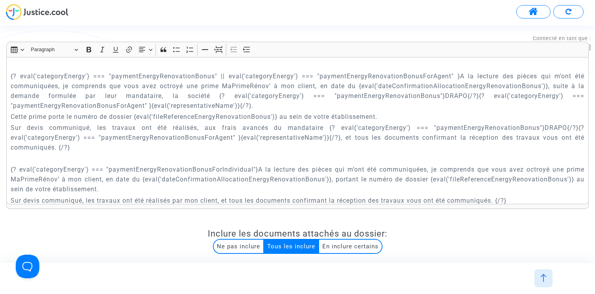
scroll to position [251, 0]
click at [544, 276] on img at bounding box center [543, 278] width 8 height 8
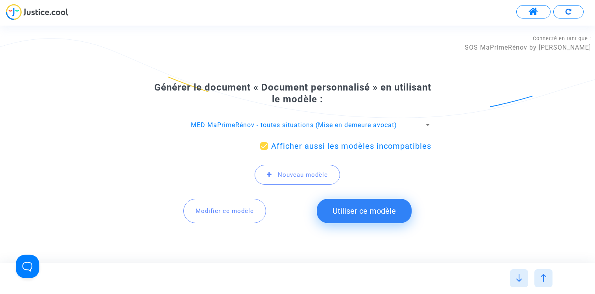
click at [366, 122] on span "MED MaPrimeRénov - toutes situations (Mise en demeure avocat)" at bounding box center [294, 124] width 206 height 7
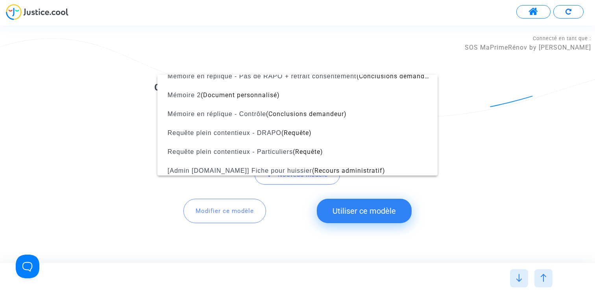
scroll to position [217, 0]
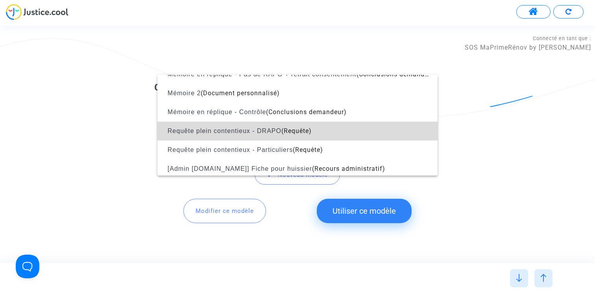
click at [345, 131] on span "Requête plein contentieux - DRAPO (Requête)" at bounding box center [297, 131] width 267 height 19
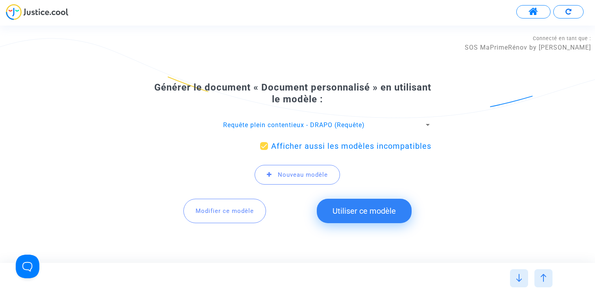
click at [352, 212] on button "Utiliser ce modèle" at bounding box center [364, 211] width 95 height 24
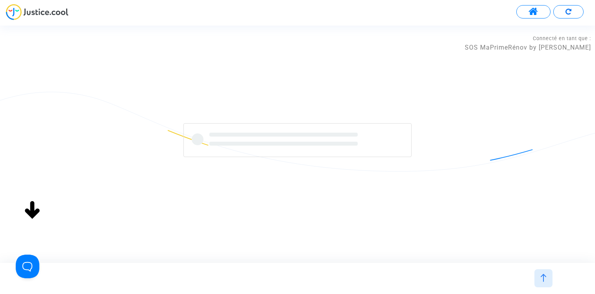
click at [545, 284] on div at bounding box center [543, 278] width 18 height 18
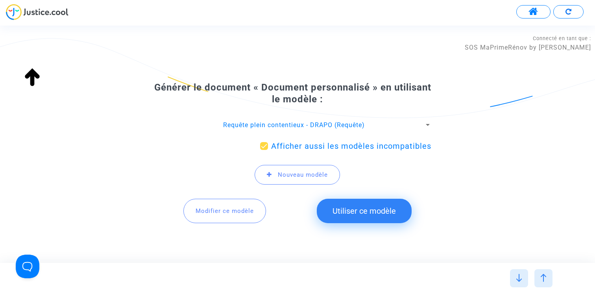
click at [213, 211] on span "Modifier ce modèle" at bounding box center [224, 210] width 58 height 7
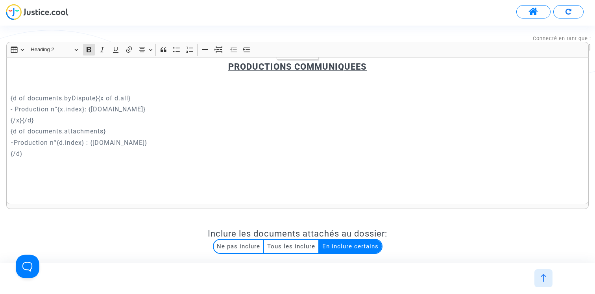
scroll to position [2733, 0]
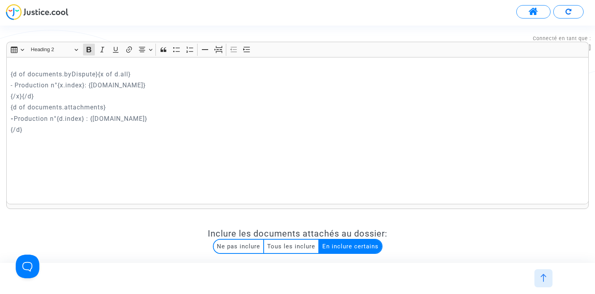
click at [540, 272] on div at bounding box center [543, 278] width 18 height 18
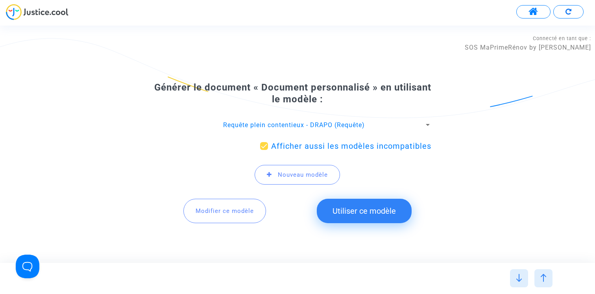
click at [330, 127] on span "Requête plein contentieux - DRAPO (Requête)" at bounding box center [294, 124] width 142 height 7
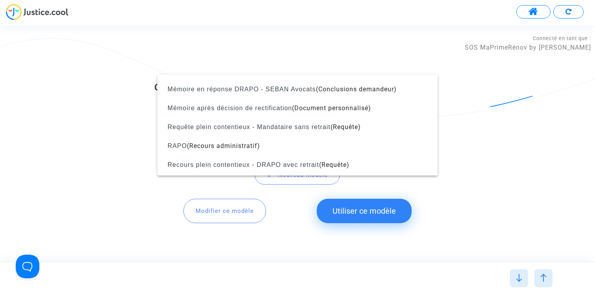
scroll to position [316, 0]
click at [319, 88] on span "(Conclusions demandeur)" at bounding box center [356, 88] width 81 height 7
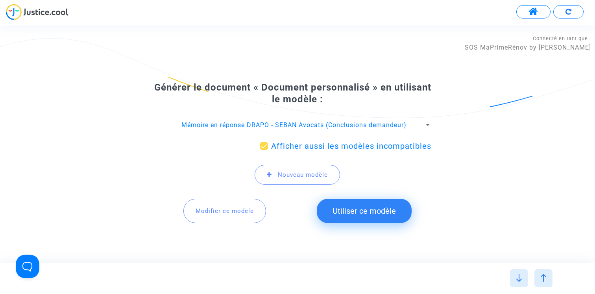
click at [235, 208] on span "Modifier ce modèle" at bounding box center [224, 210] width 58 height 7
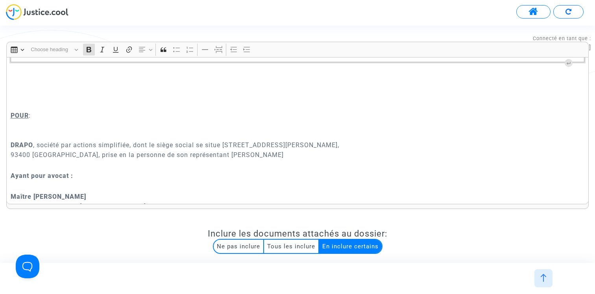
scroll to position [45, 0]
click at [541, 275] on img at bounding box center [543, 278] width 8 height 8
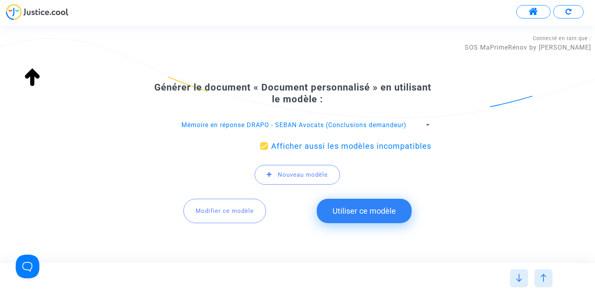
click at [283, 122] on span "Mémoire en réponse DRAPO - SEBAN Avocats (Conclusions demandeur)" at bounding box center [293, 124] width 225 height 7
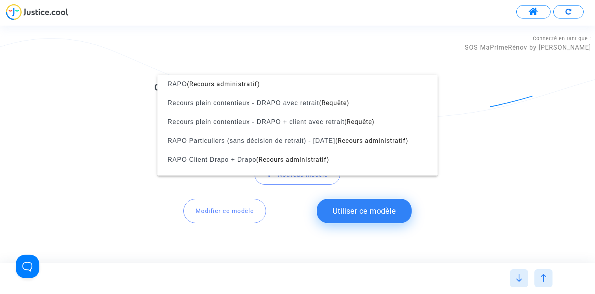
scroll to position [370, 0]
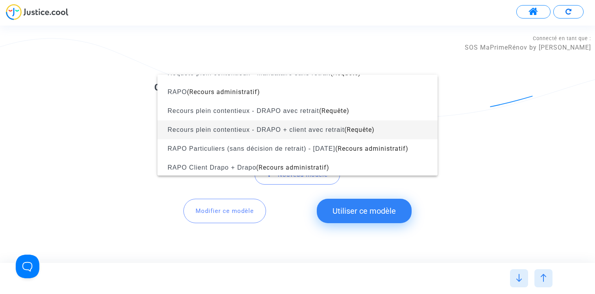
click at [268, 131] on span "Recours plein contentieux - DRAPO + client avec retrait" at bounding box center [256, 129] width 177 height 7
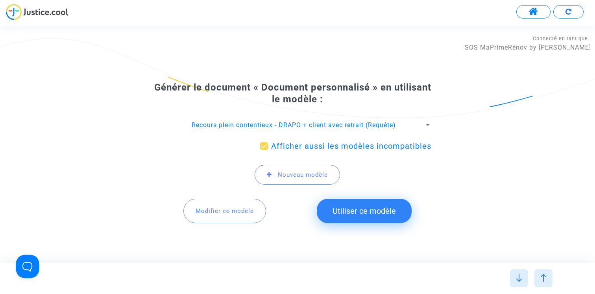
click at [221, 207] on button "Modifier ce modèle" at bounding box center [224, 211] width 83 height 24
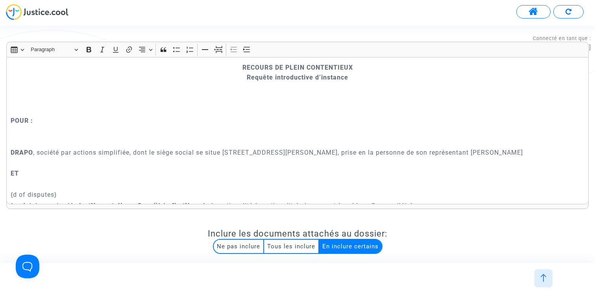
scroll to position [43, 0]
click at [548, 276] on div at bounding box center [543, 278] width 18 height 18
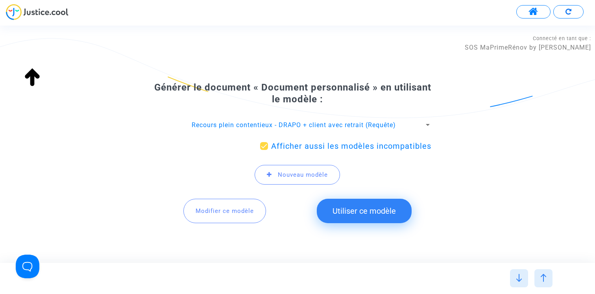
click at [253, 125] on span "Recours plein contentieux - DRAPO + client avec retrait (Requête)" at bounding box center [294, 124] width 204 height 7
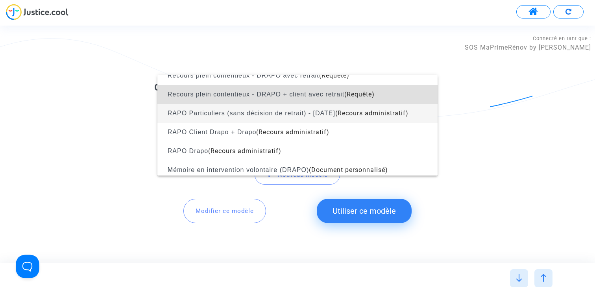
scroll to position [412, 0]
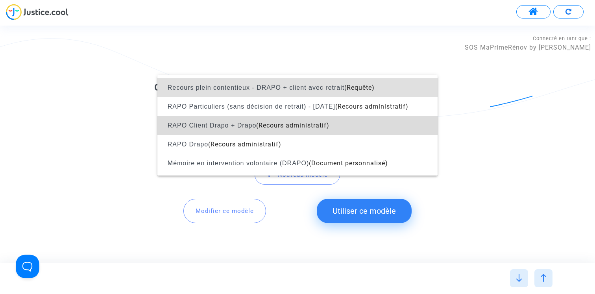
click at [258, 125] on span "(Recours administratif)" at bounding box center [292, 125] width 73 height 7
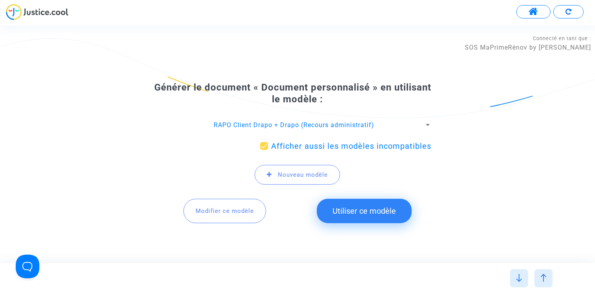
click at [238, 209] on span "Modifier ce modèle" at bounding box center [224, 210] width 58 height 7
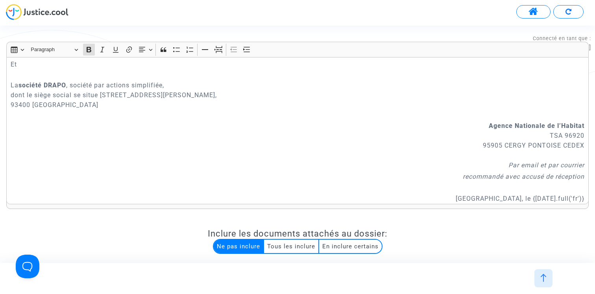
scroll to position [133, 0]
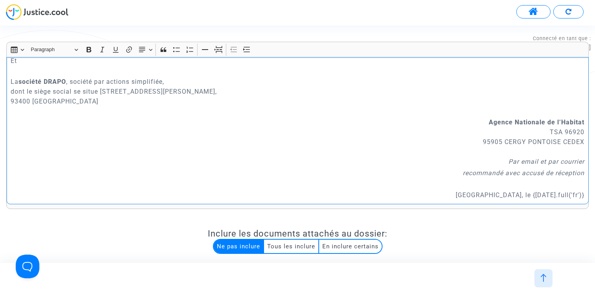
drag, startPoint x: 101, startPoint y: 90, endPoint x: 68, endPoint y: 102, distance: 35.0
click at [68, 102] on p "La société DRAPO , société par actions simplifiée, dont le siège social se situ…" at bounding box center [298, 91] width 574 height 49
copy p "[STREET_ADDRESS][PERSON_NAME]"
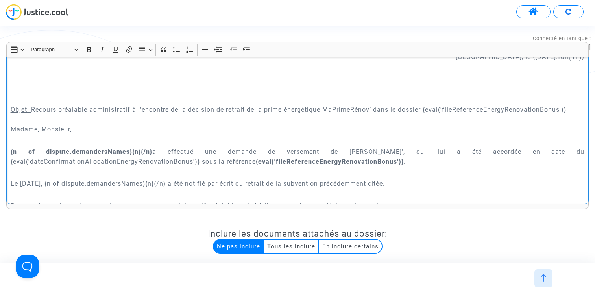
scroll to position [265, 0]
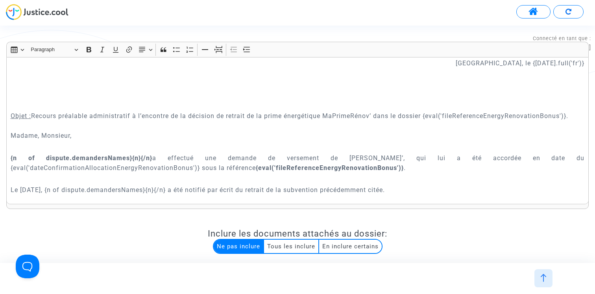
click at [546, 275] on img at bounding box center [543, 278] width 8 height 8
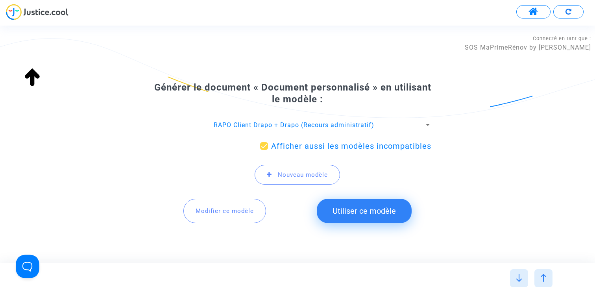
click at [296, 127] on span "RAPO Client Drapo + Drapo (Recours administratif)" at bounding box center [294, 124] width 160 height 7
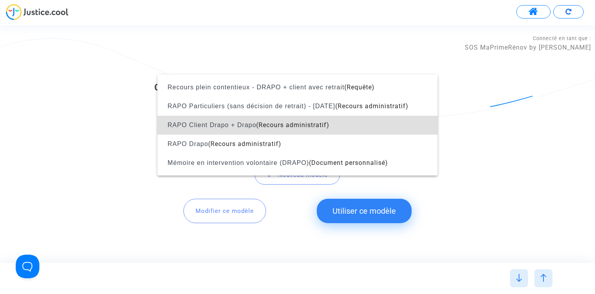
scroll to position [0, 0]
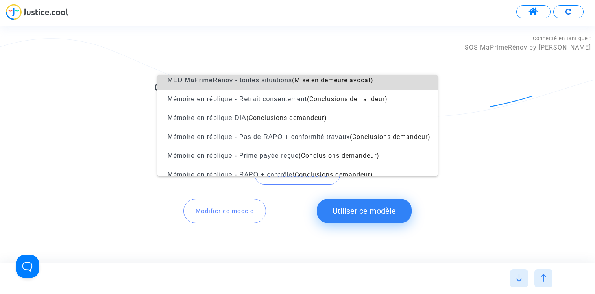
click at [299, 82] on span "(Mise en demeure avocat)" at bounding box center [332, 79] width 81 height 7
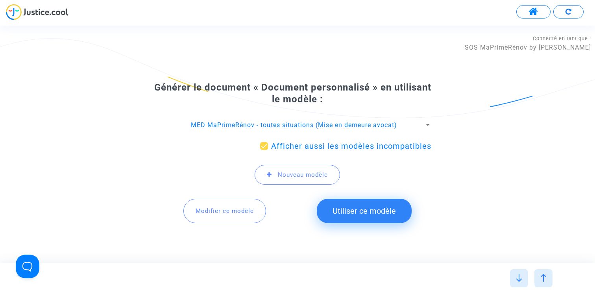
click at [242, 210] on span "Modifier ce modèle" at bounding box center [224, 210] width 58 height 7
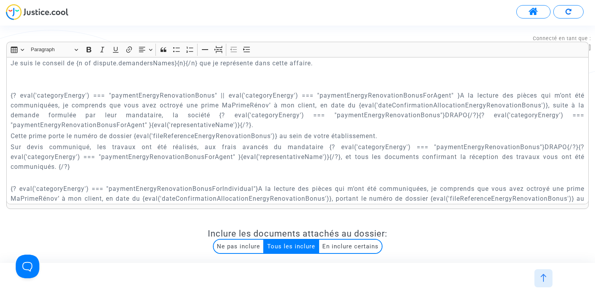
scroll to position [223, 0]
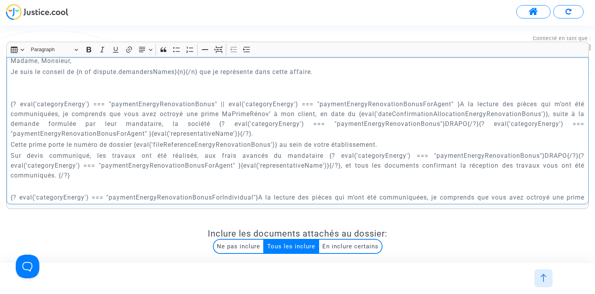
drag, startPoint x: 20, startPoint y: 103, endPoint x: 215, endPoint y: 101, distance: 194.7
click at [215, 101] on p "{? eval('categoryEnergy') === "paymentEnergyRenovationBonus" || eval('categoryE…" at bounding box center [298, 113] width 574 height 49
copy p "eval('categoryEnergy') === "paymentEnergyRenovationBonus""
